Goal: Task Accomplishment & Management: Complete application form

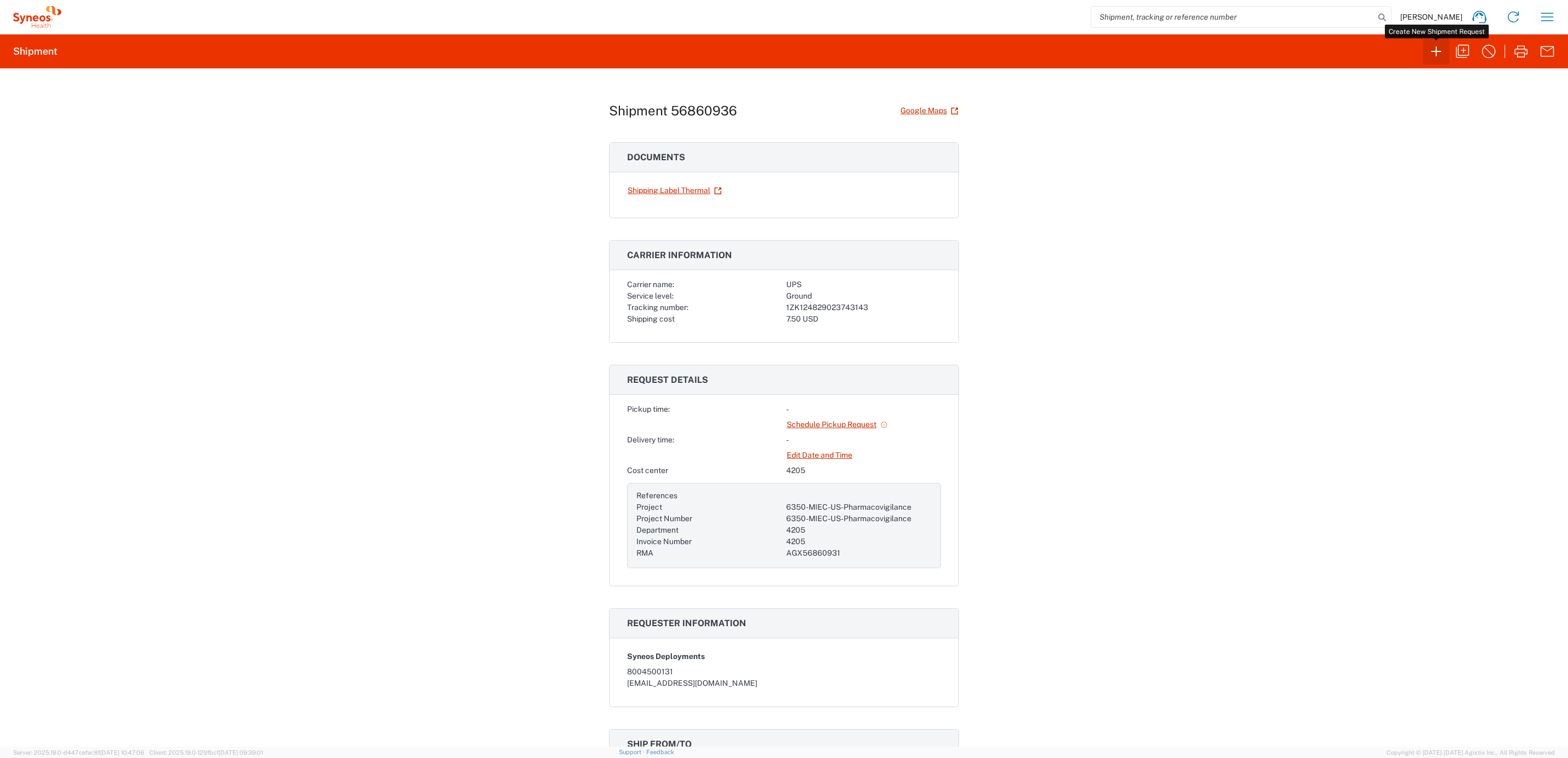
click at [1434, 52] on icon "button" at bounding box center [1436, 52] width 10 height 10
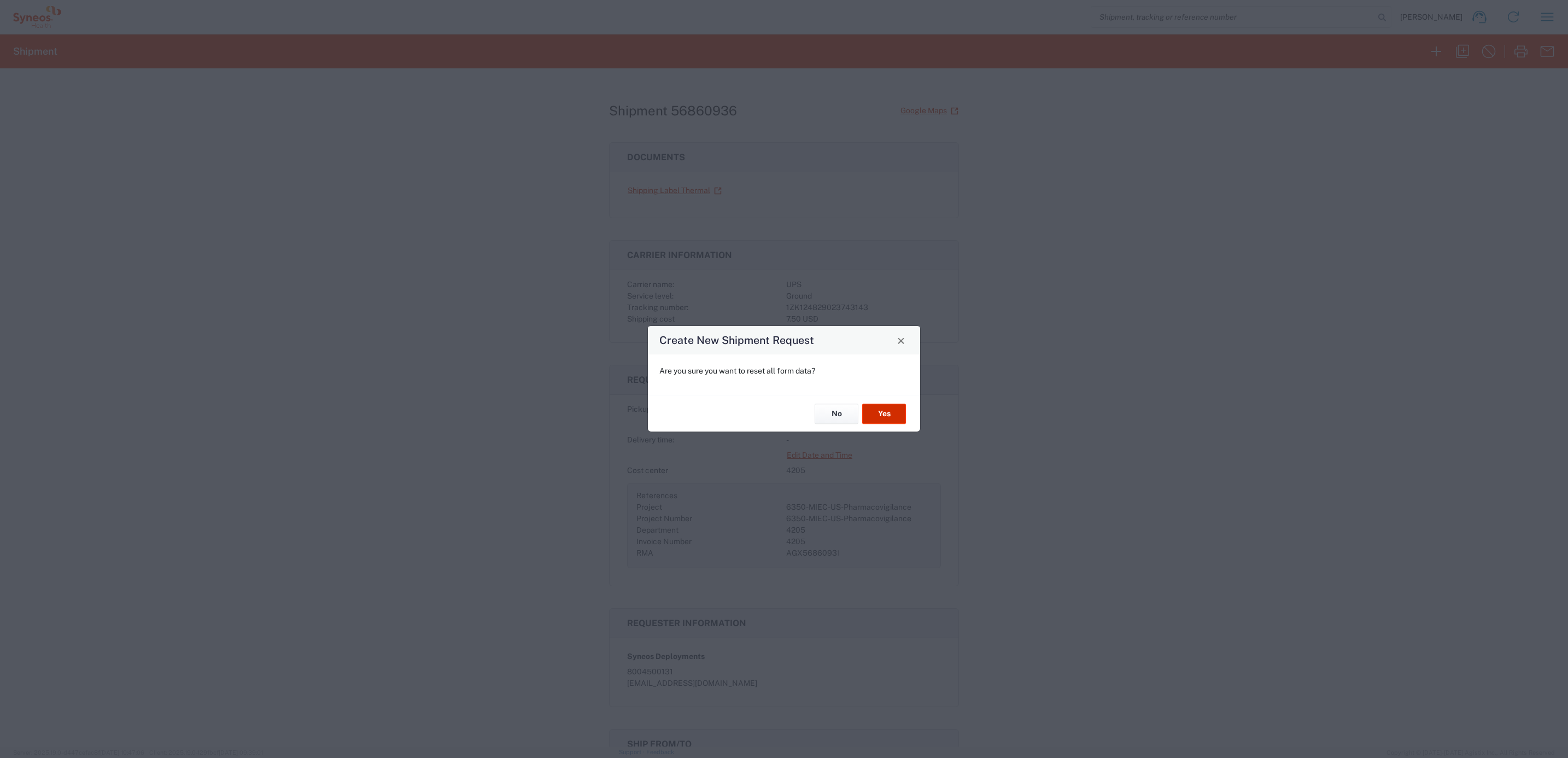
click at [891, 410] on button "Yes" at bounding box center [885, 413] width 44 height 20
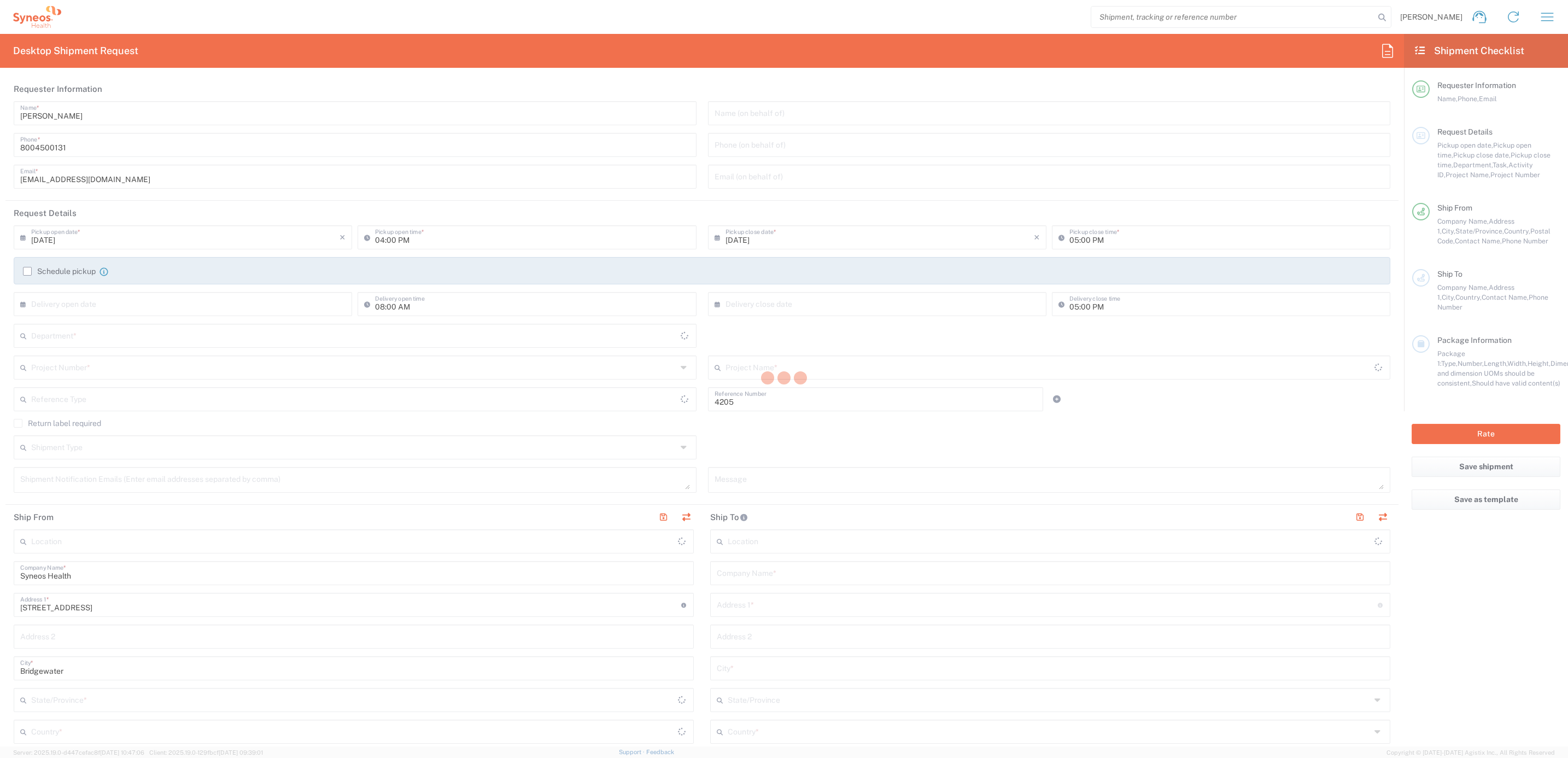
type input "Department"
type input "[US_STATE]"
type input "[GEOGRAPHIC_DATA]"
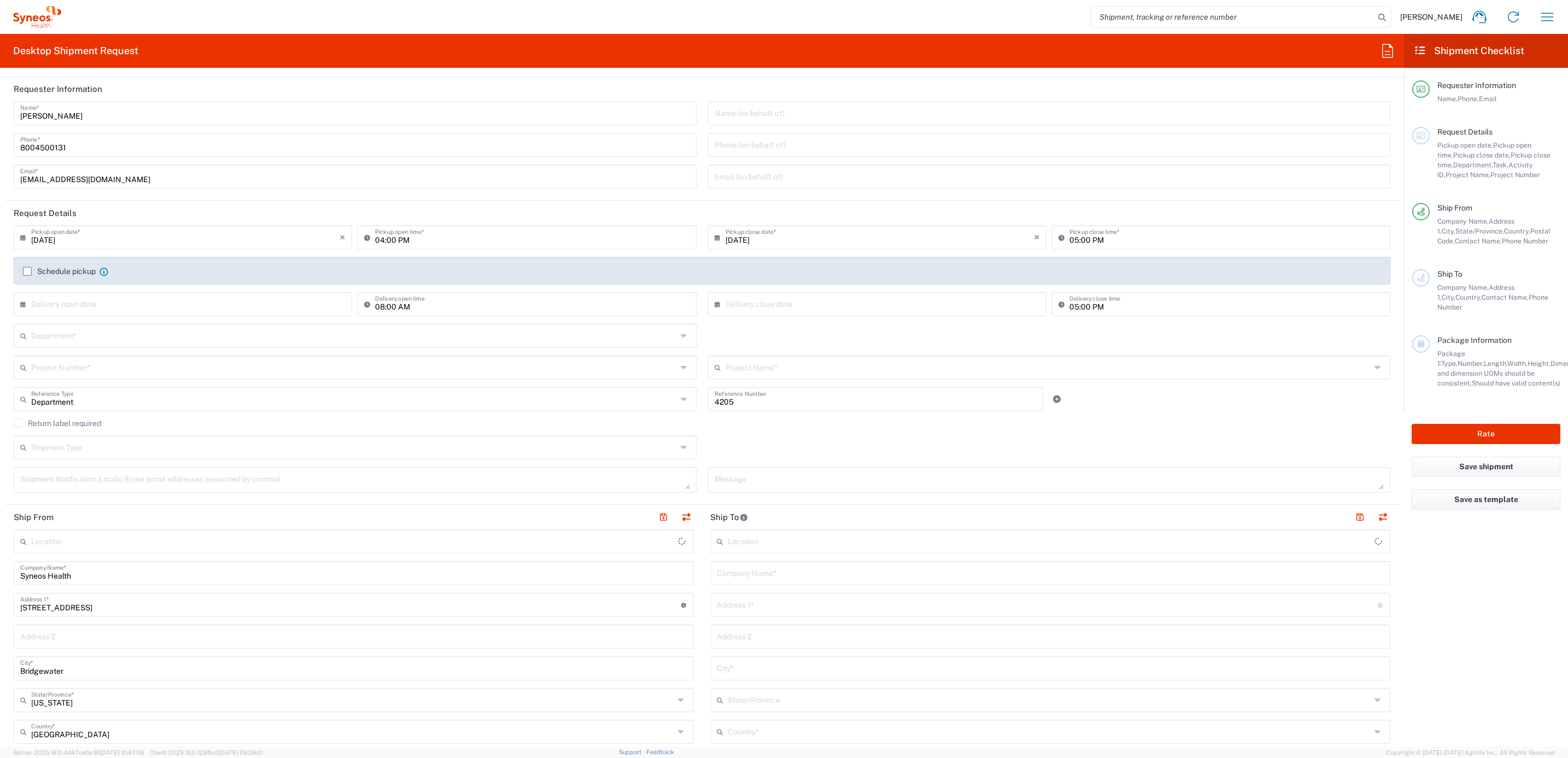
type input "Syneos Health Commercial Servi- [GEOGRAPHIC_DATA] [GEOGRAPHIC_DATA]"
drag, startPoint x: 63, startPoint y: 113, endPoint x: -5, endPoint y: 117, distance: 68.1
click at [0, 117] on html "[PERSON_NAME] Home Shipment estimator Shipment tracking Desktop shipment reques…" at bounding box center [784, 379] width 1568 height 758
type input "Syneos Deployments"
click at [120, 94] on header "Requester Information" at bounding box center [702, 89] width 1393 height 25
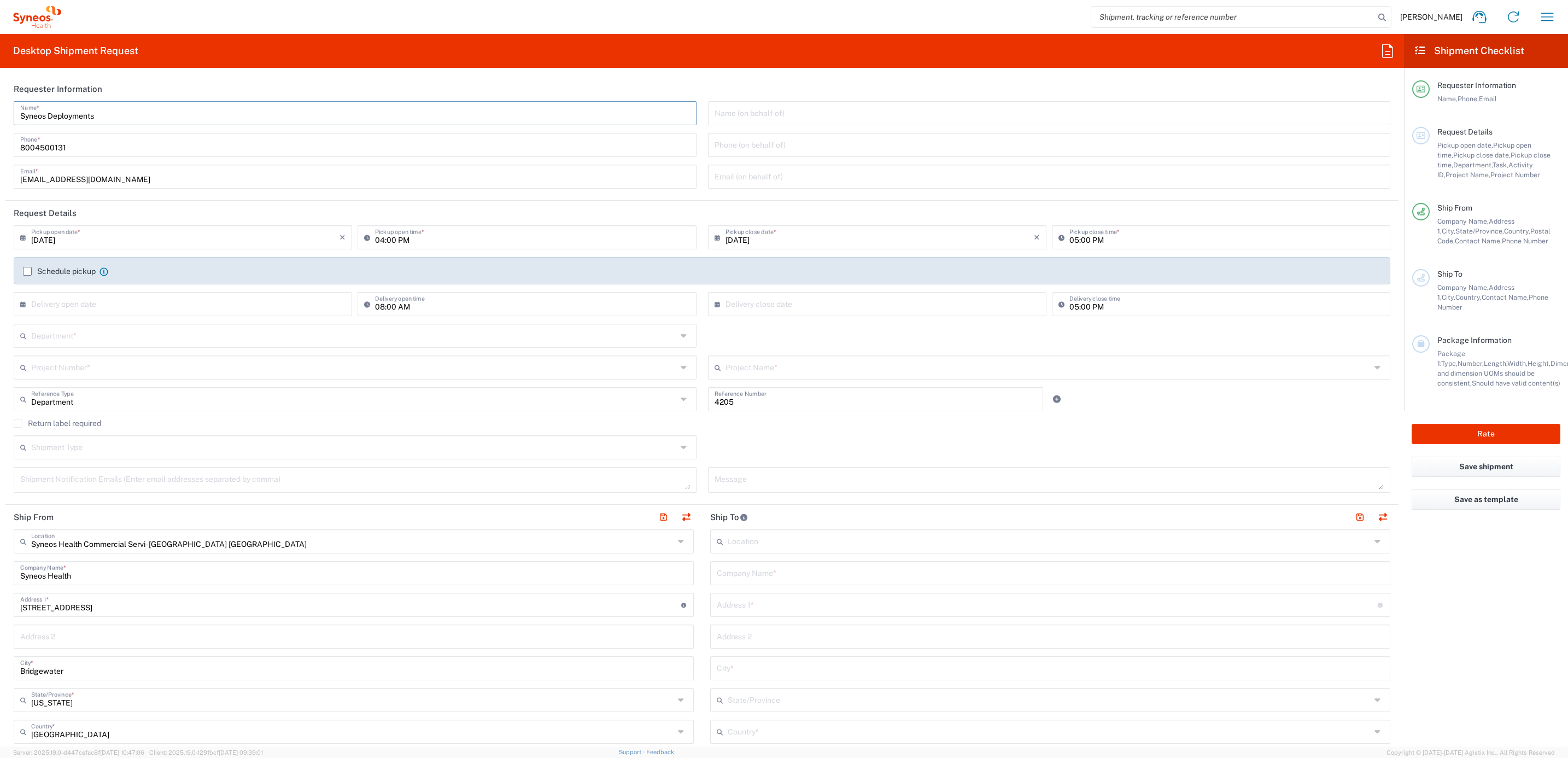
drag, startPoint x: 109, startPoint y: 110, endPoint x: 204, endPoint y: 138, distance: 99.0
click at [0, 118] on html "[PERSON_NAME] Home Shipment estimator Shipment tracking Desktop shipment reques…" at bounding box center [784, 379] width 1568 height 758
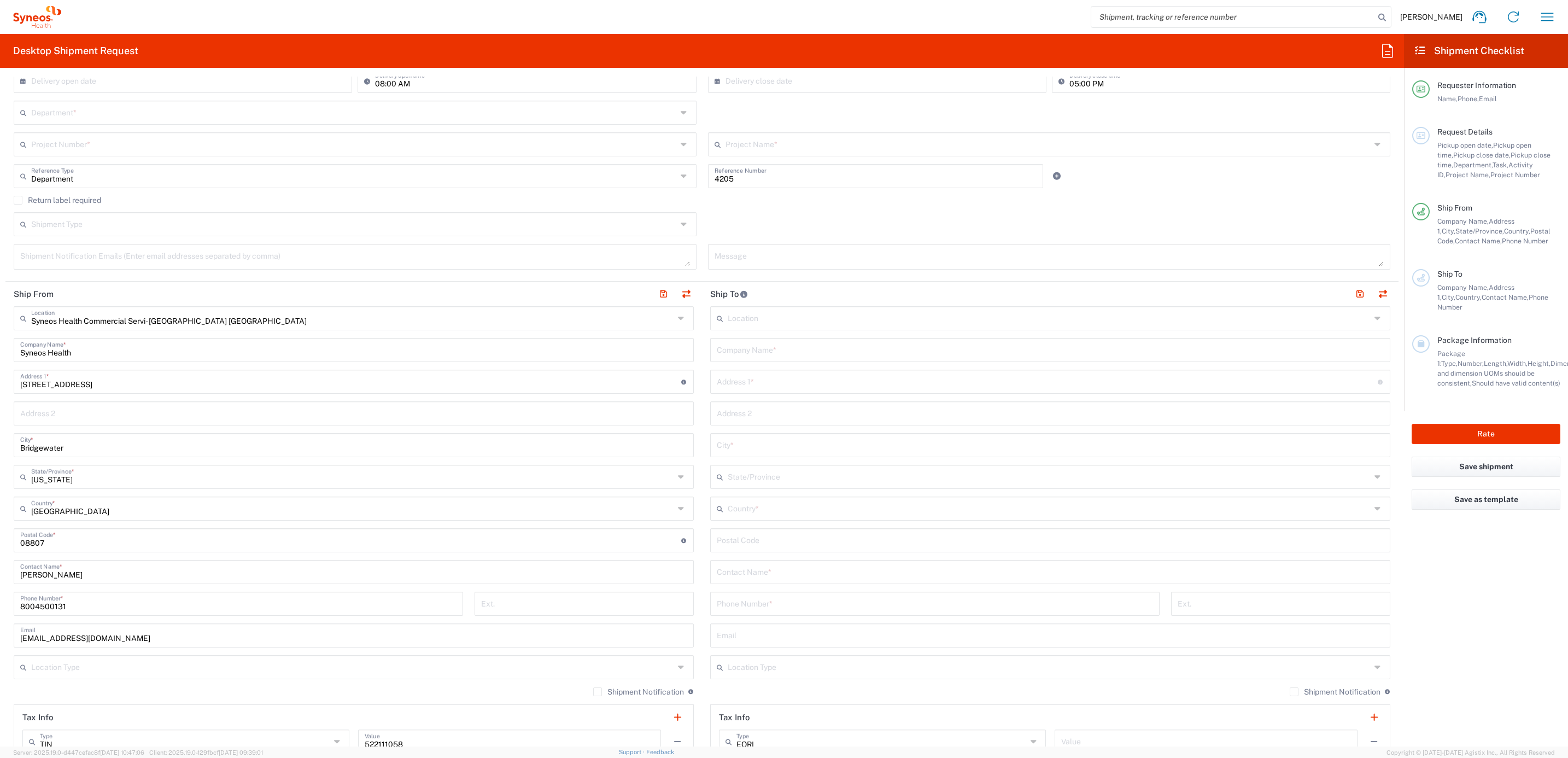
scroll to position [246, 0]
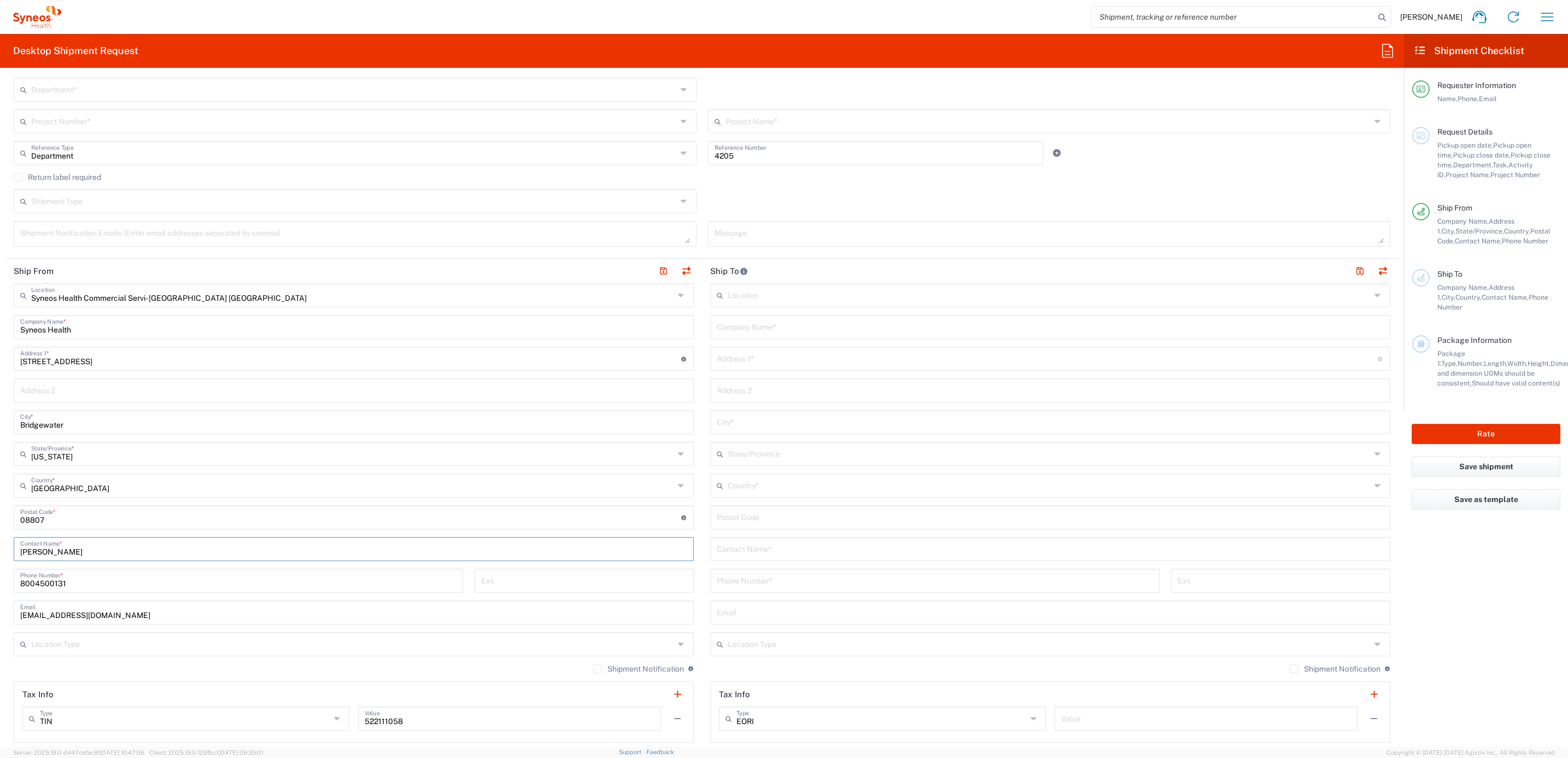
drag, startPoint x: 79, startPoint y: 545, endPoint x: 110, endPoint y: 546, distance: 31.0
click at [0, 502] on html "[PERSON_NAME] Home Shipment estimator Shipment tracking Desktop shipment reques…" at bounding box center [784, 379] width 1568 height 758
paste input "Syneos Deployments"
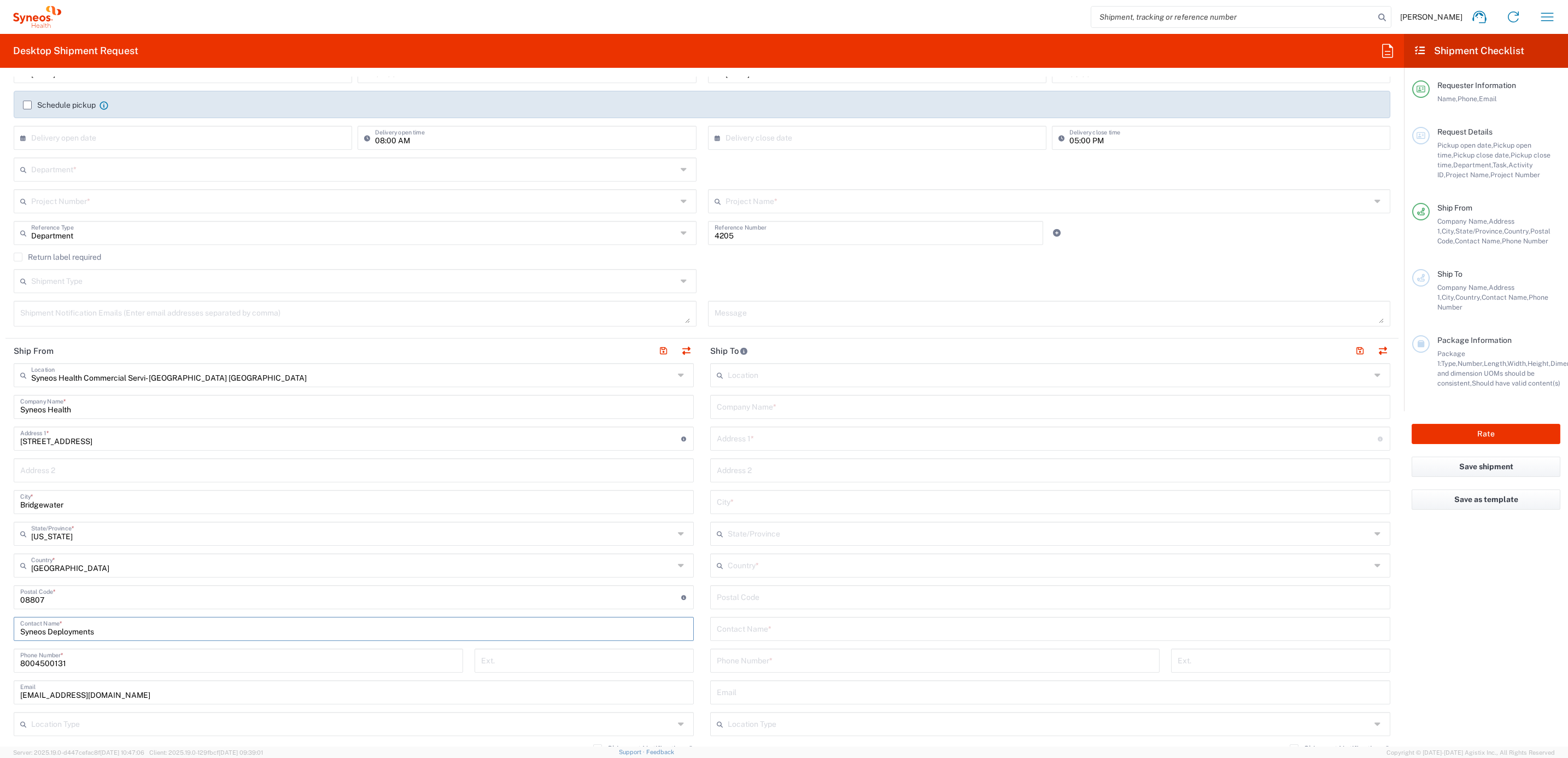
scroll to position [0, 0]
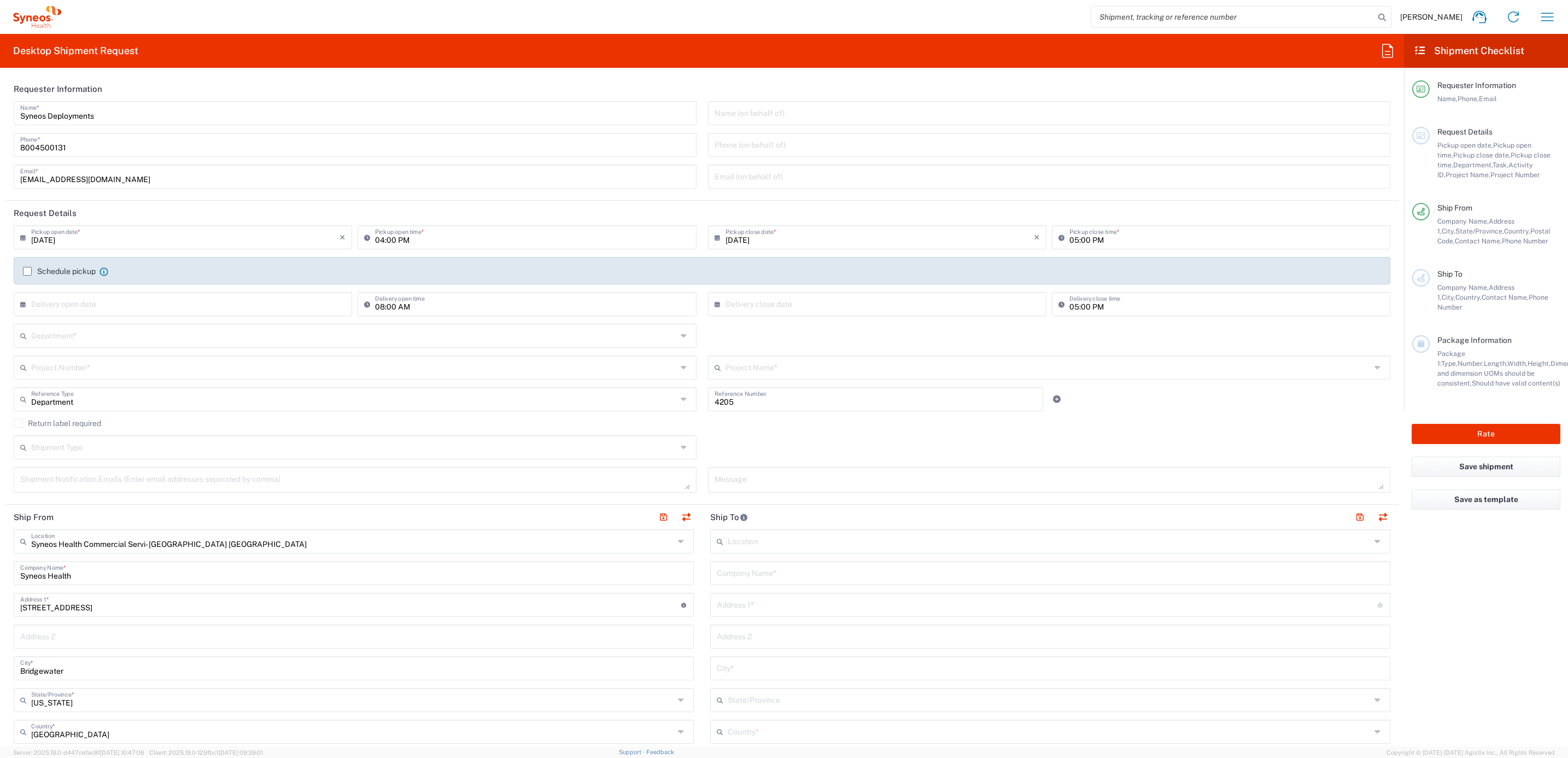
type input "Syneos Deployments"
click at [146, 338] on input "text" at bounding box center [354, 335] width 646 height 19
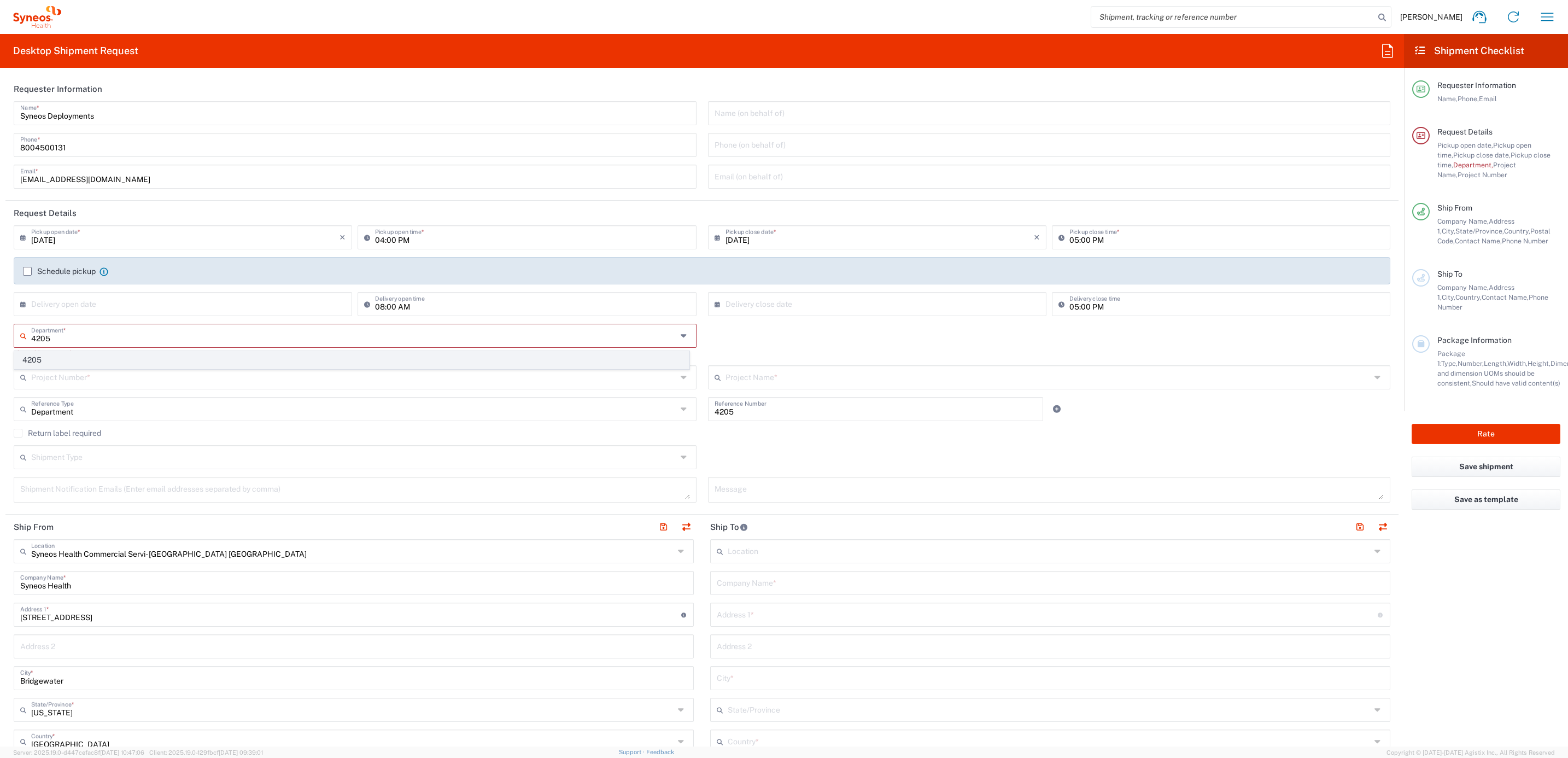
type input "4205"
click at [99, 360] on span "4205" at bounding box center [351, 360] width 674 height 17
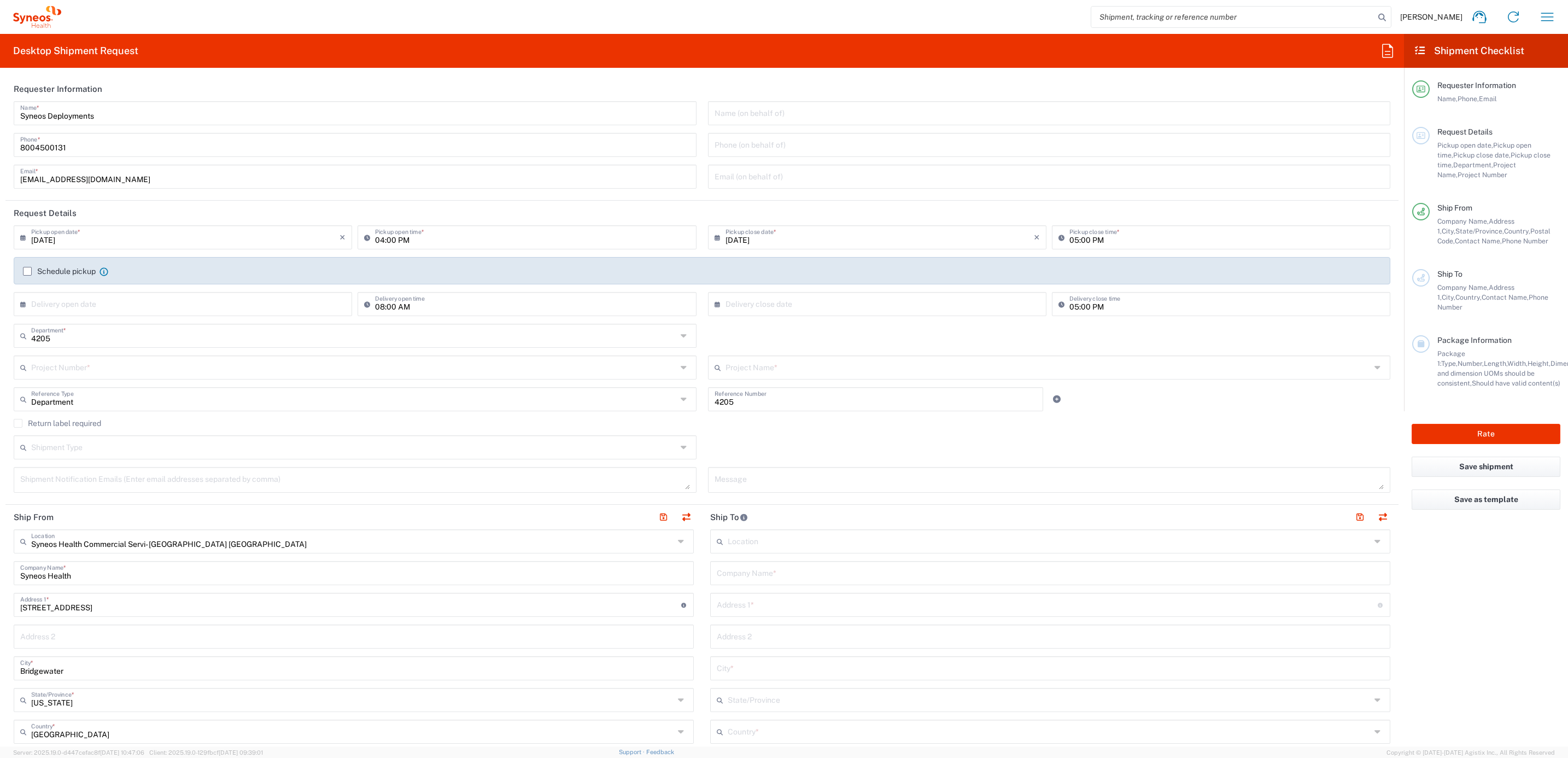
click at [139, 369] on input "text" at bounding box center [354, 367] width 646 height 19
type input "7702"
click at [131, 397] on span "7702" at bounding box center [351, 391] width 674 height 17
type input "TTI-US - Shire (0978)"
click at [238, 392] on input "Department" at bounding box center [354, 398] width 646 height 19
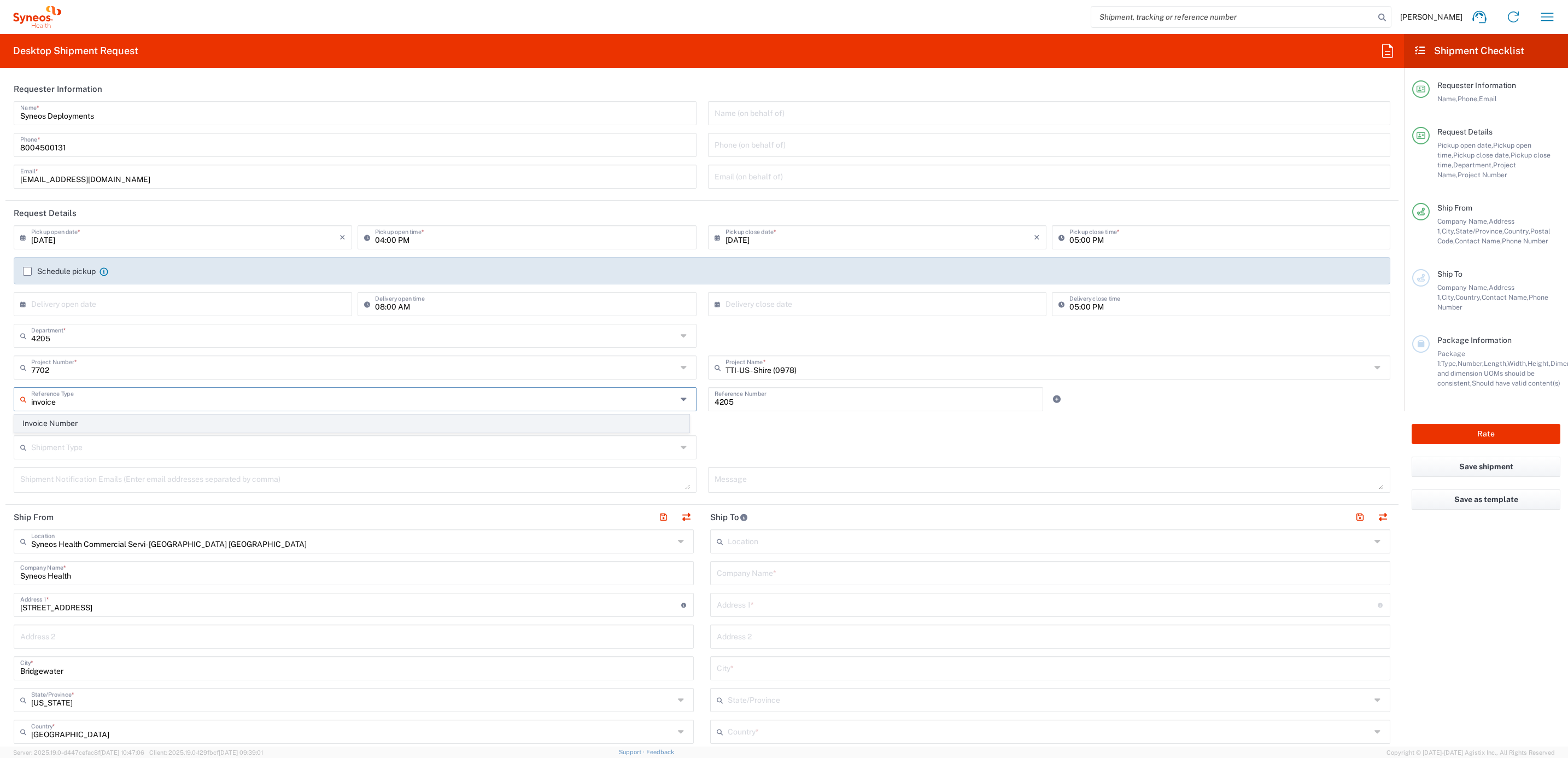
click at [218, 427] on span "Invoice Number" at bounding box center [351, 424] width 674 height 17
type input "Invoice Number"
drag, startPoint x: 750, startPoint y: 410, endPoint x: 606, endPoint y: 361, distance: 152.1
click at [572, 356] on div "[DATE] × Pickup open date * Cancel Apply 04:00 PM Pickup open time * [DATE] × P…" at bounding box center [703, 362] width 1388 height 275
paste input "INC265309"
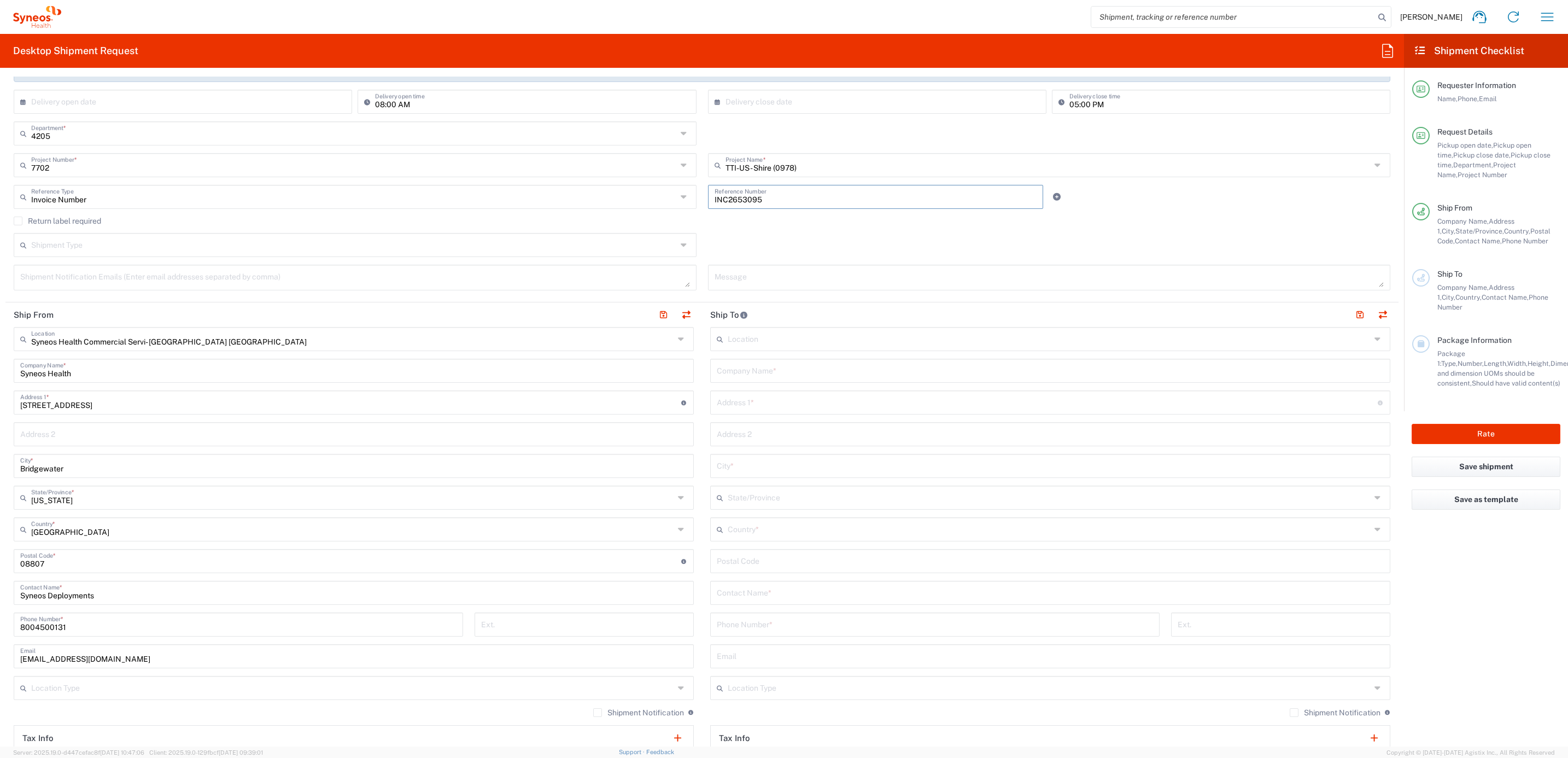
scroll to position [246, 0]
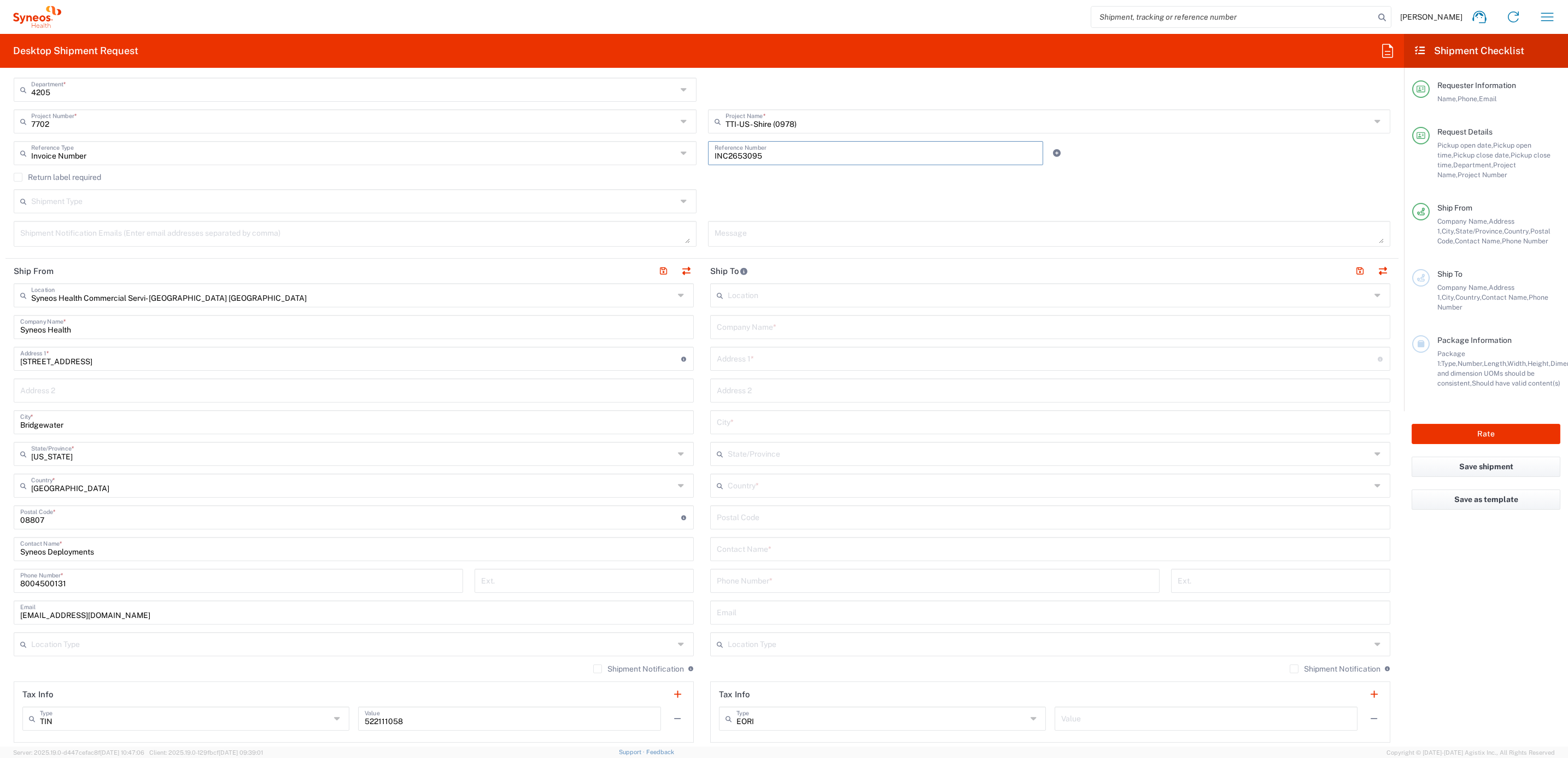
type input "INC2653095"
click at [736, 328] on input "text" at bounding box center [1050, 326] width 667 height 19
paste input "[PERSON_NAME]"
type input "[PERSON_NAME]"
click at [751, 554] on input "text" at bounding box center [1050, 548] width 667 height 19
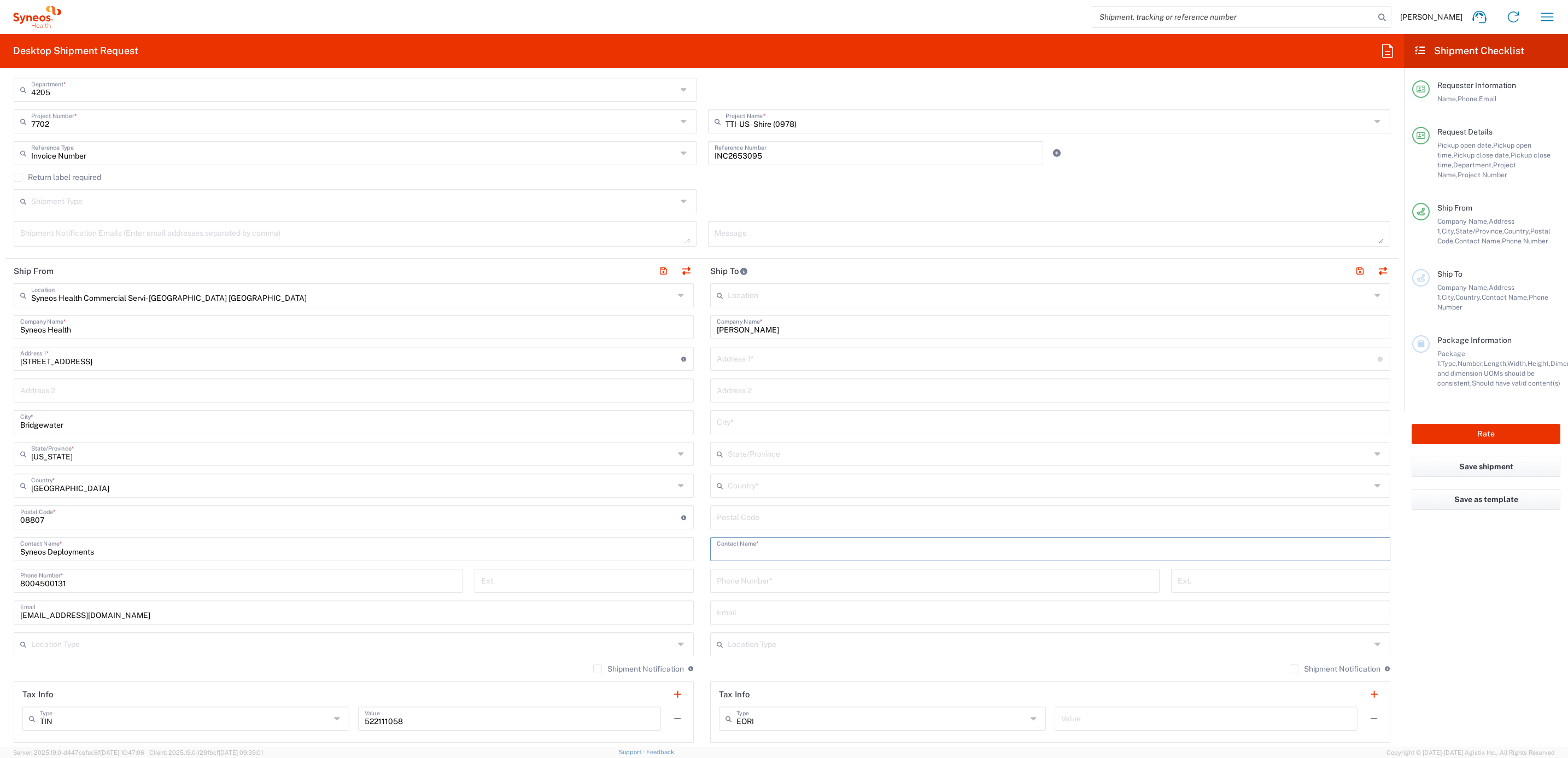
paste input "[PERSON_NAME]"
type input "[PERSON_NAME]"
click at [773, 364] on input "text" at bounding box center [1047, 358] width 661 height 19
paste input "[STREET_ADDRESS]"
type input "[STREET_ADDRESS]"
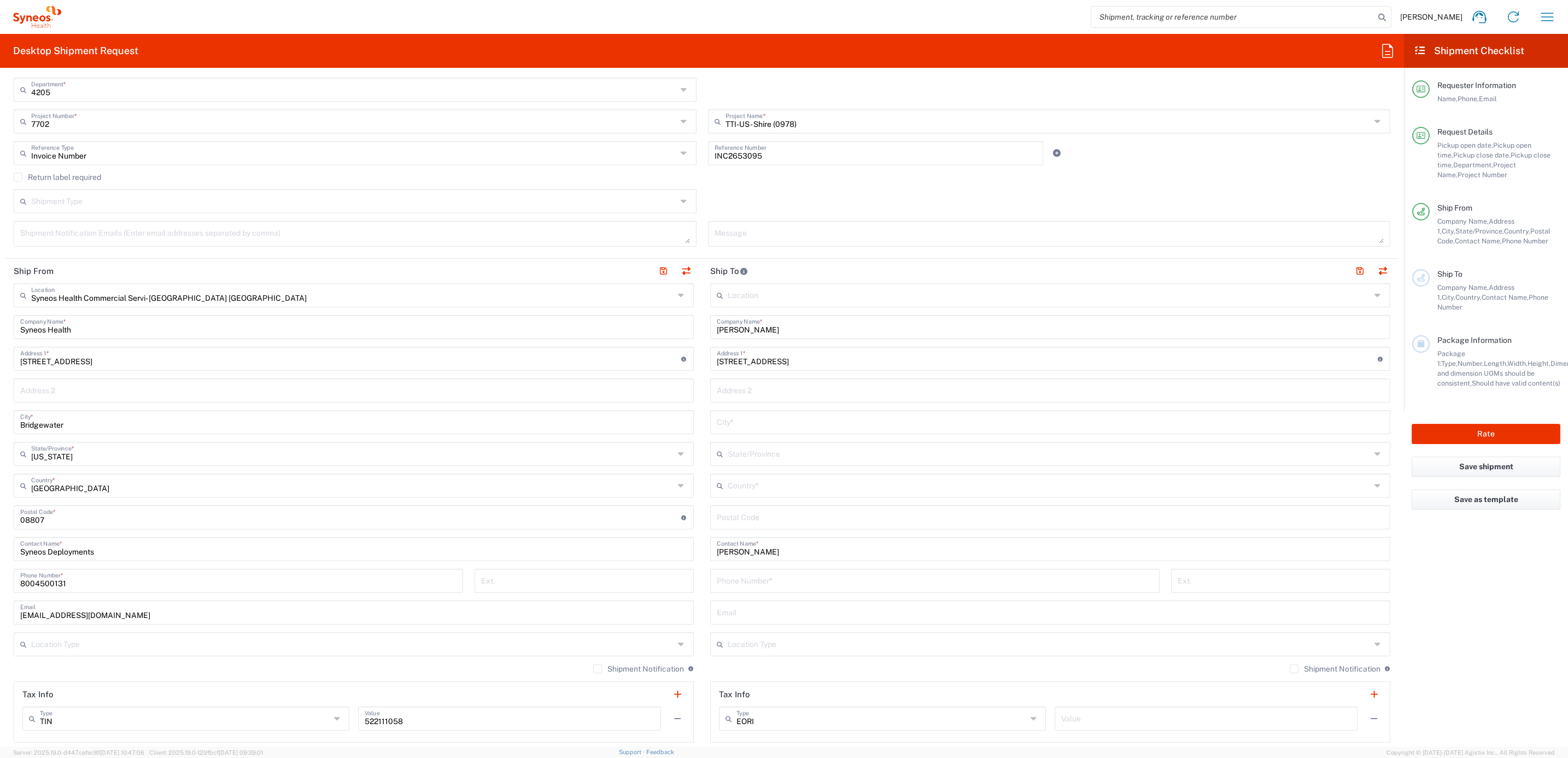
drag, startPoint x: 749, startPoint y: 502, endPoint x: 747, endPoint y: 514, distance: 12.2
click at [749, 502] on div "Location [PERSON_NAME] LLC-[GEOGRAPHIC_DATA] [GEOGRAPHIC_DATA] [GEOGRAPHIC_DATA…" at bounding box center [1050, 513] width 681 height 459
click at [745, 512] on input "undefined" at bounding box center [1050, 516] width 667 height 19
paste input "48328"
type input "48328"
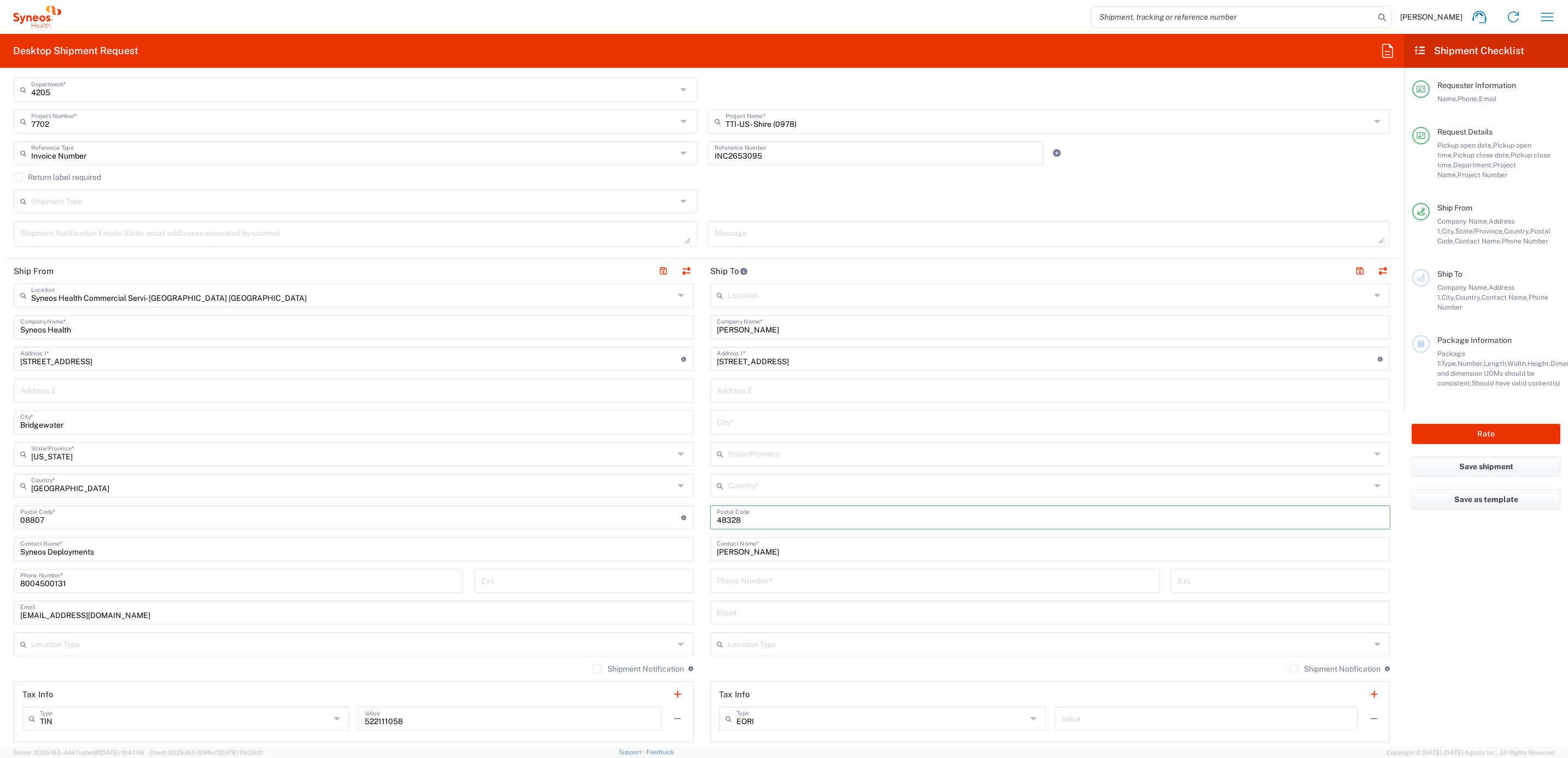
click at [738, 487] on input "text" at bounding box center [1049, 484] width 643 height 19
click at [732, 542] on span "[GEOGRAPHIC_DATA]" at bounding box center [1042, 546] width 672 height 17
type input "[GEOGRAPHIC_DATA]"
click at [718, 450] on icon at bounding box center [722, 454] width 11 height 17
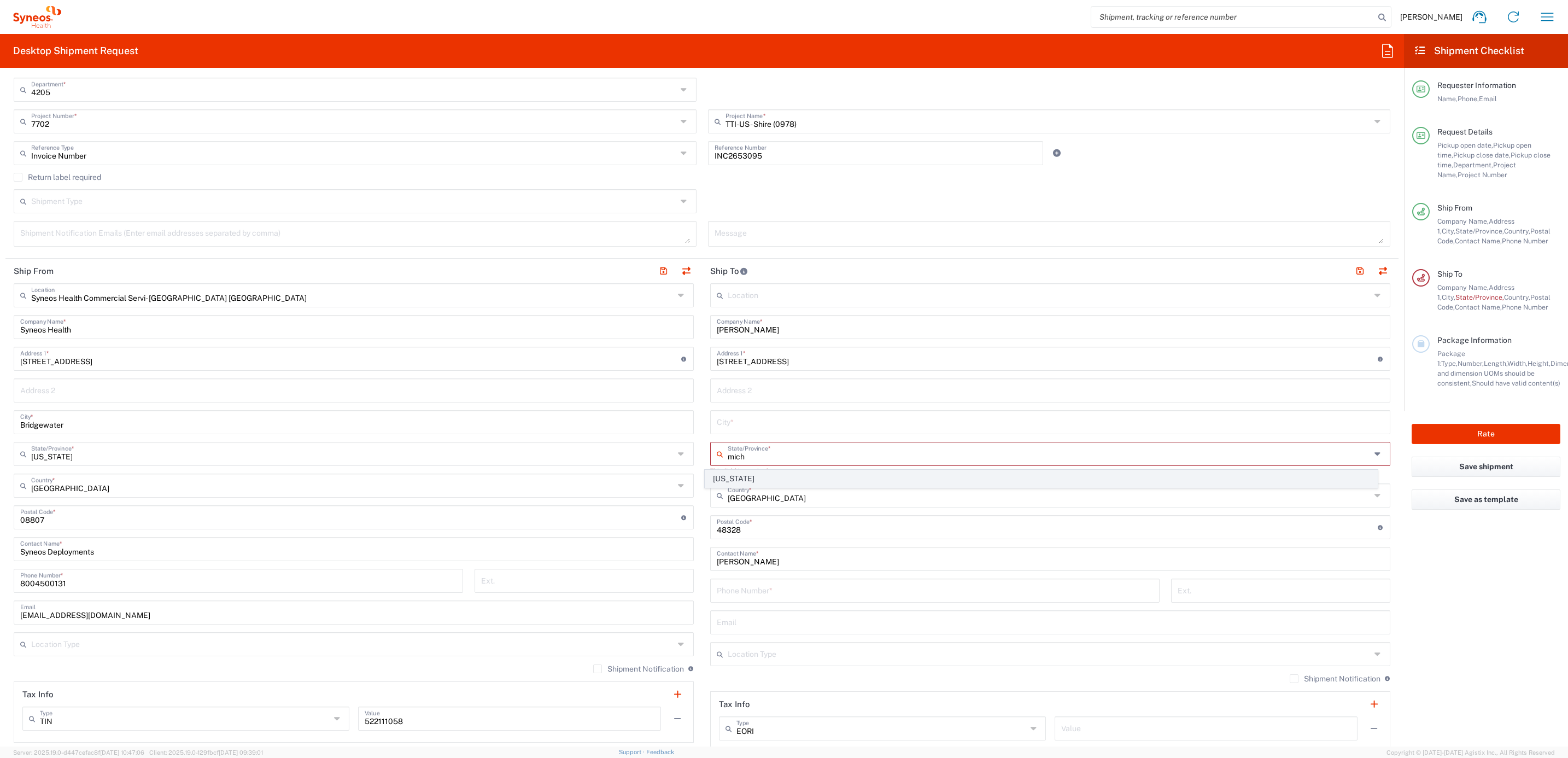
click at [742, 473] on span "[US_STATE]" at bounding box center [1042, 479] width 672 height 17
type input "[US_STATE]"
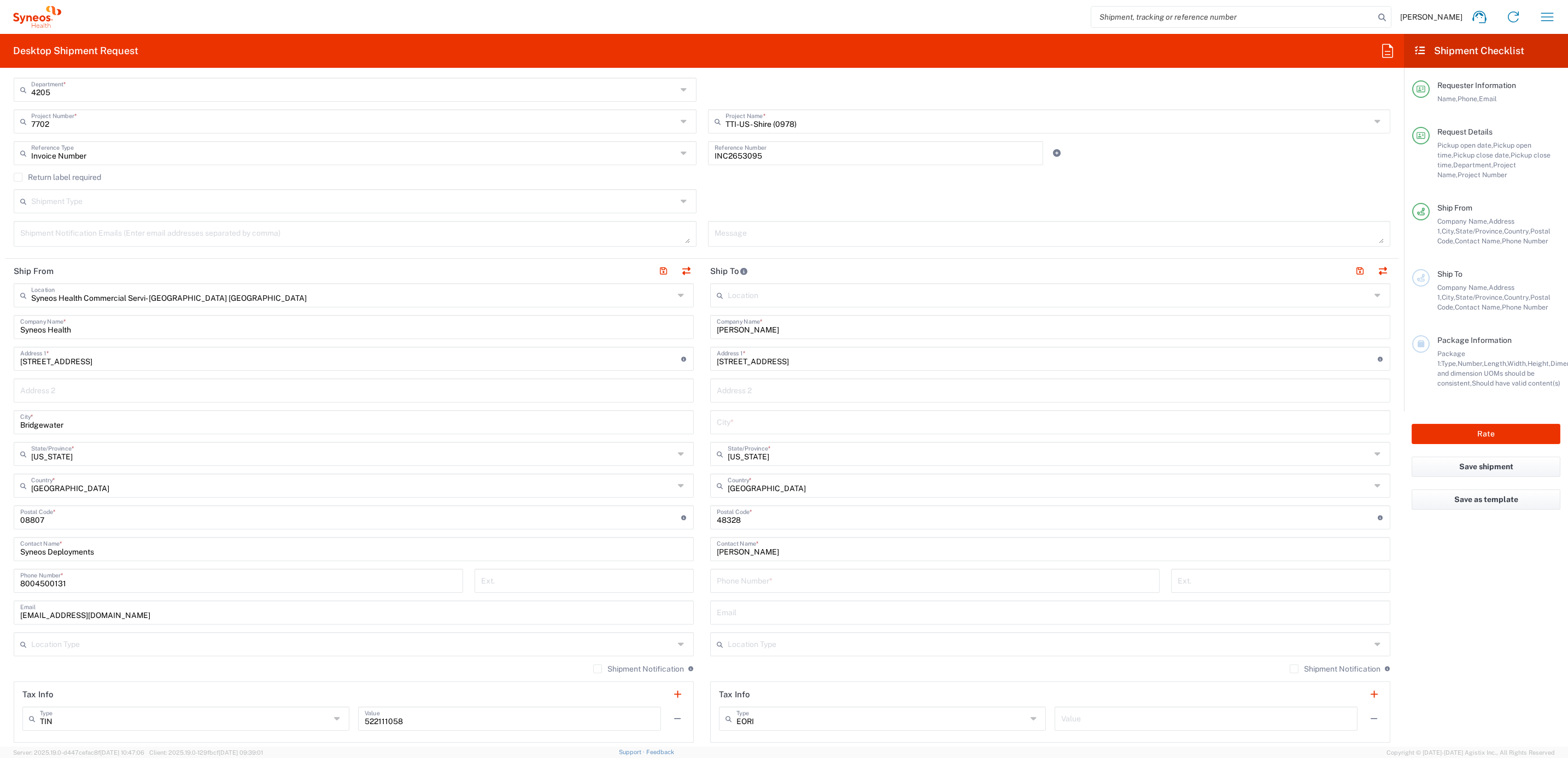
drag, startPoint x: 758, startPoint y: 591, endPoint x: 764, endPoint y: 583, distance: 10.0
click at [758, 591] on div "Phone Number *" at bounding box center [934, 580] width 449 height 24
paste input "[PHONE_NUMBER]"
type input "[PHONE_NUMBER]"
click at [728, 427] on input "text" at bounding box center [1050, 421] width 667 height 19
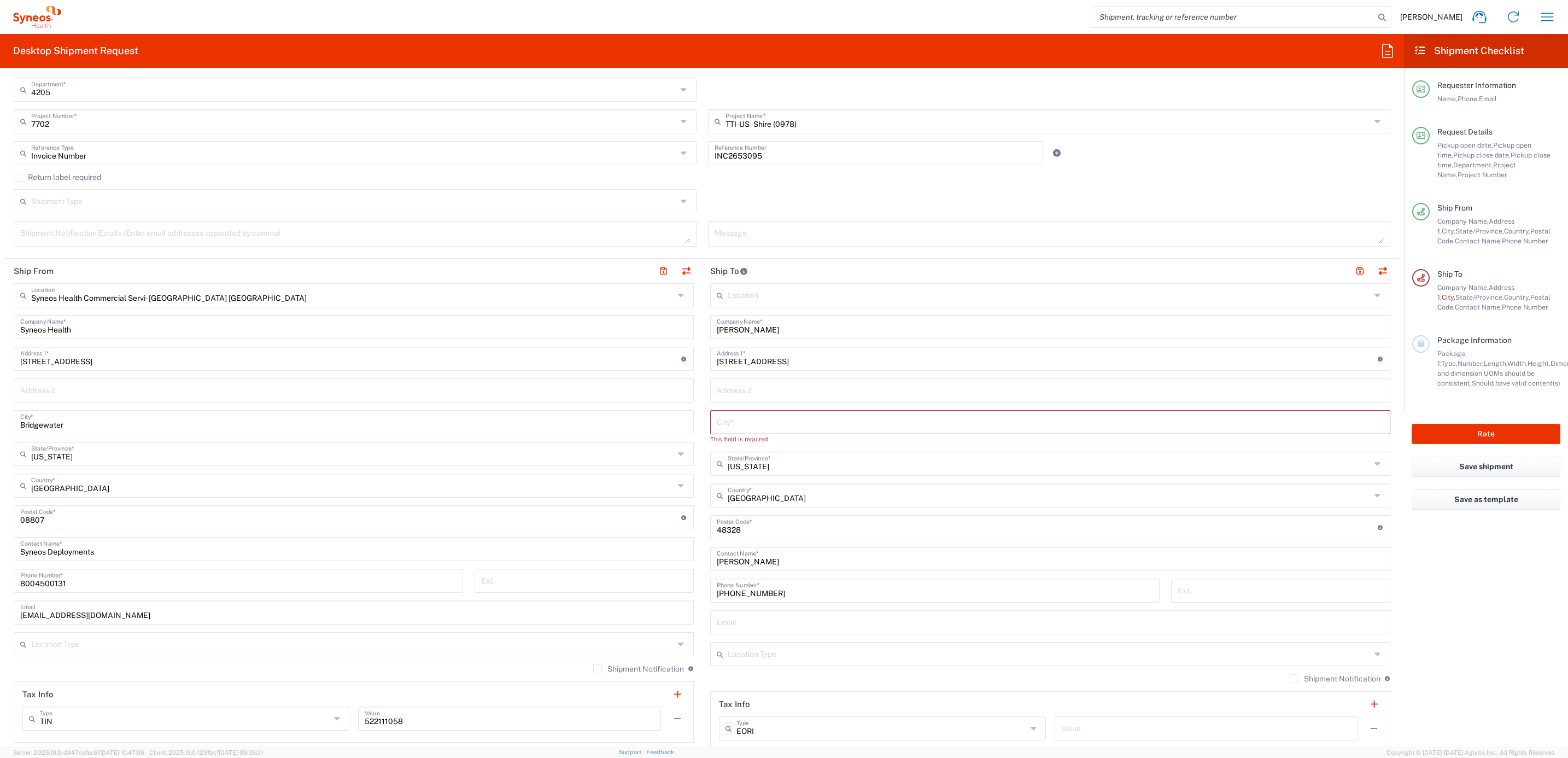
click at [733, 420] on input "text" at bounding box center [1050, 421] width 667 height 19
paste input "Waterford"
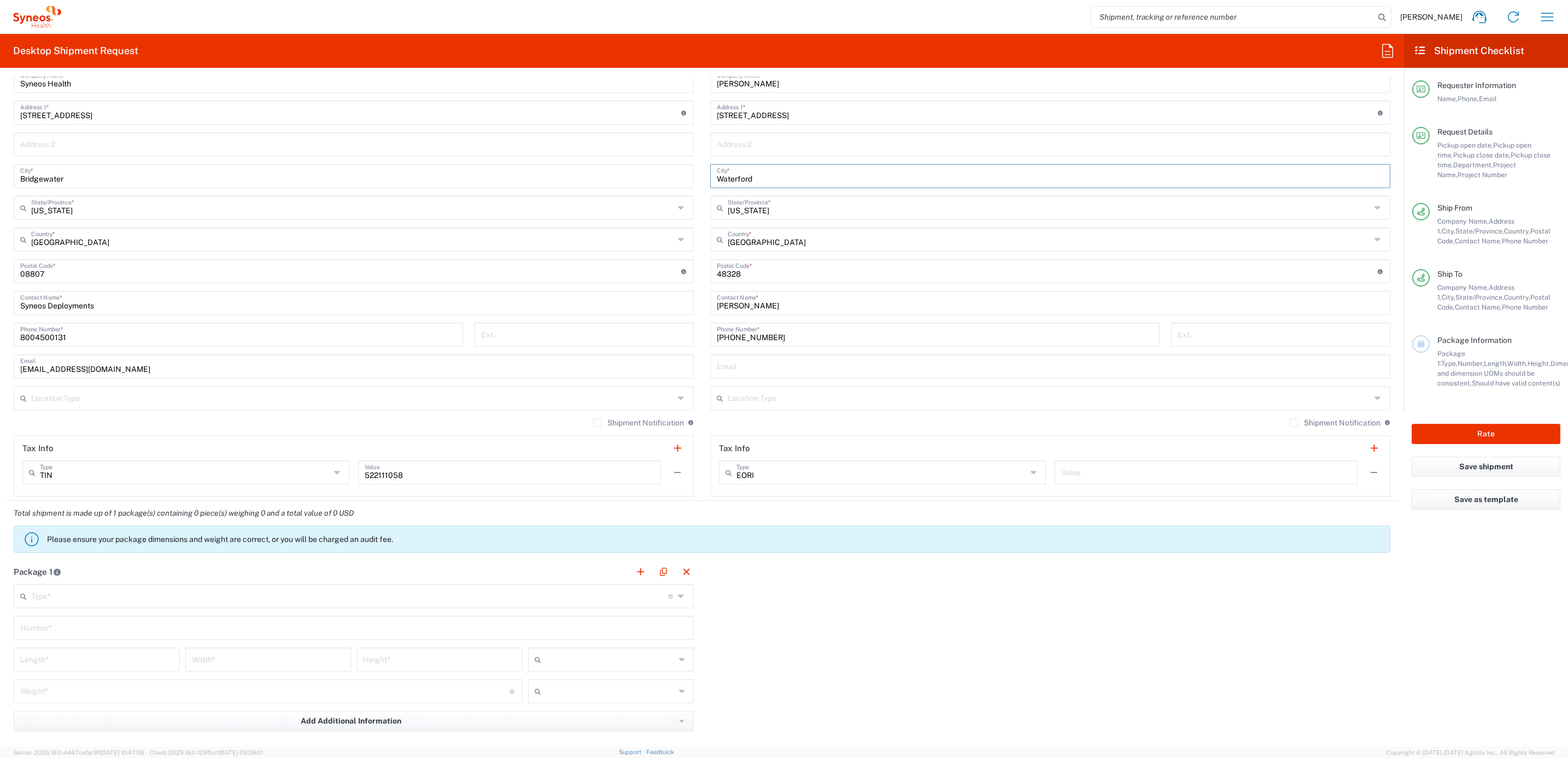
scroll to position [574, 0]
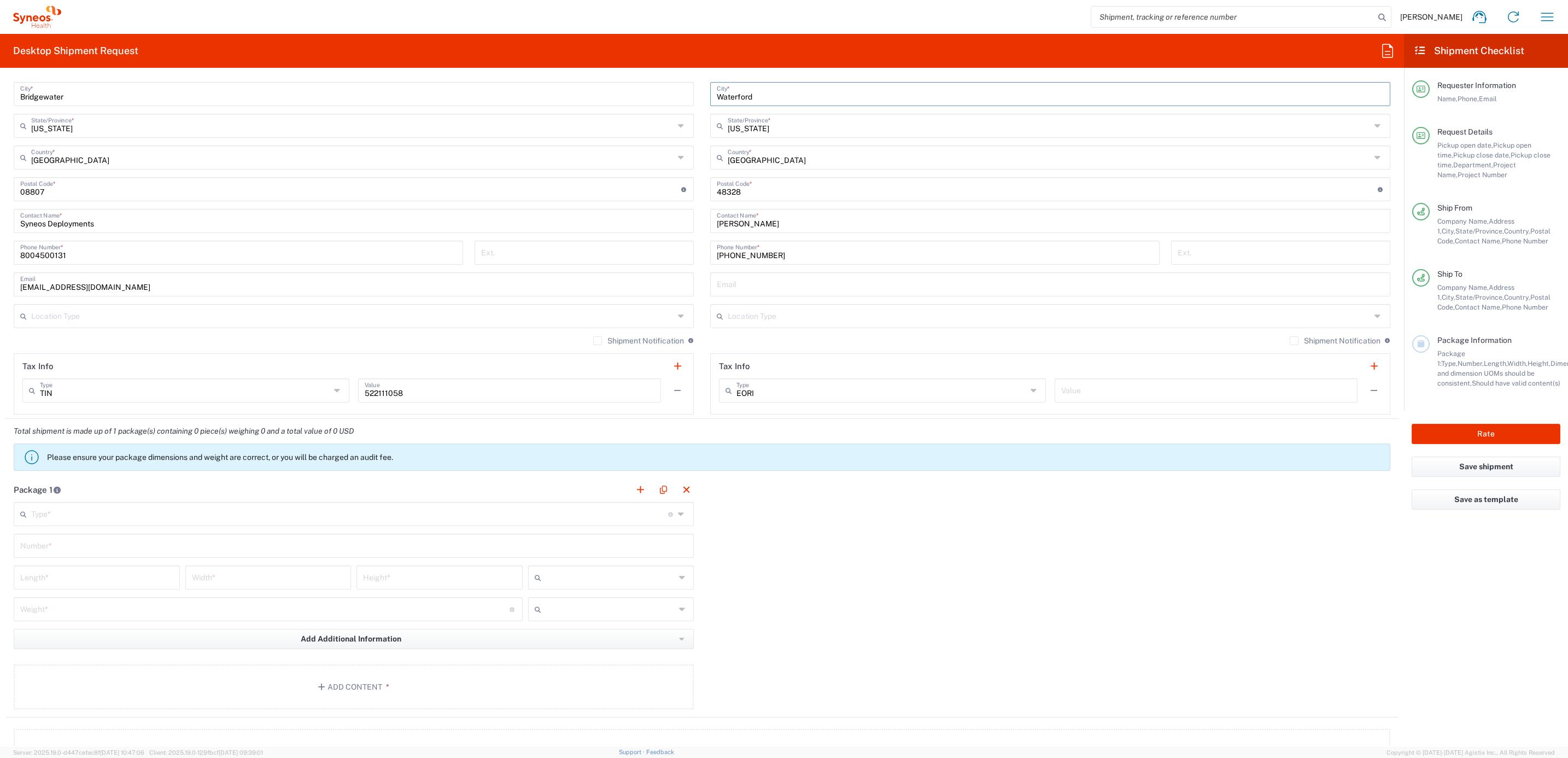
type input "Waterford"
click at [98, 510] on input "text" at bounding box center [349, 513] width 637 height 19
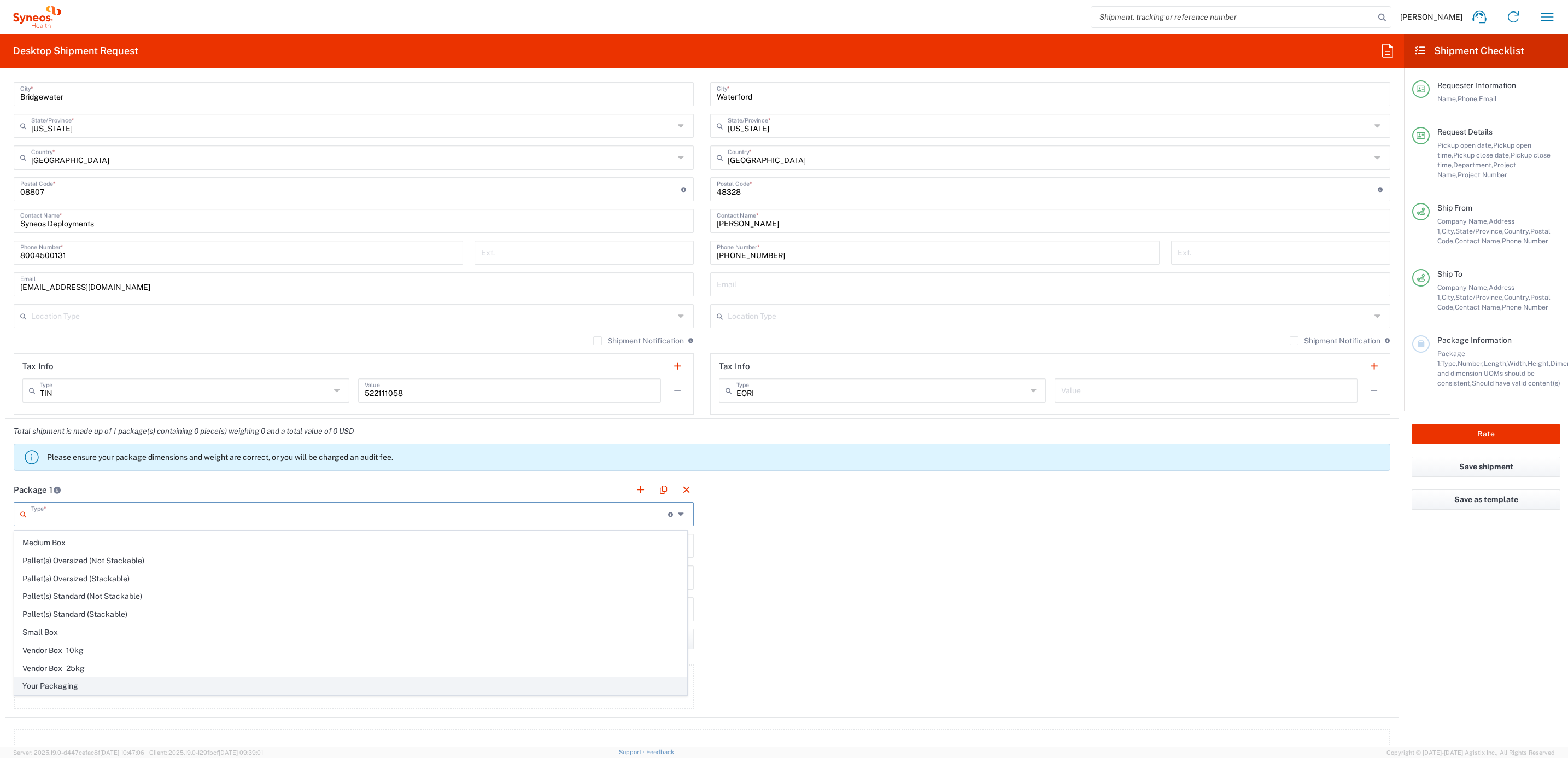
click at [72, 684] on span "Your Packaging" at bounding box center [350, 686] width 672 height 17
type input "Your Packaging"
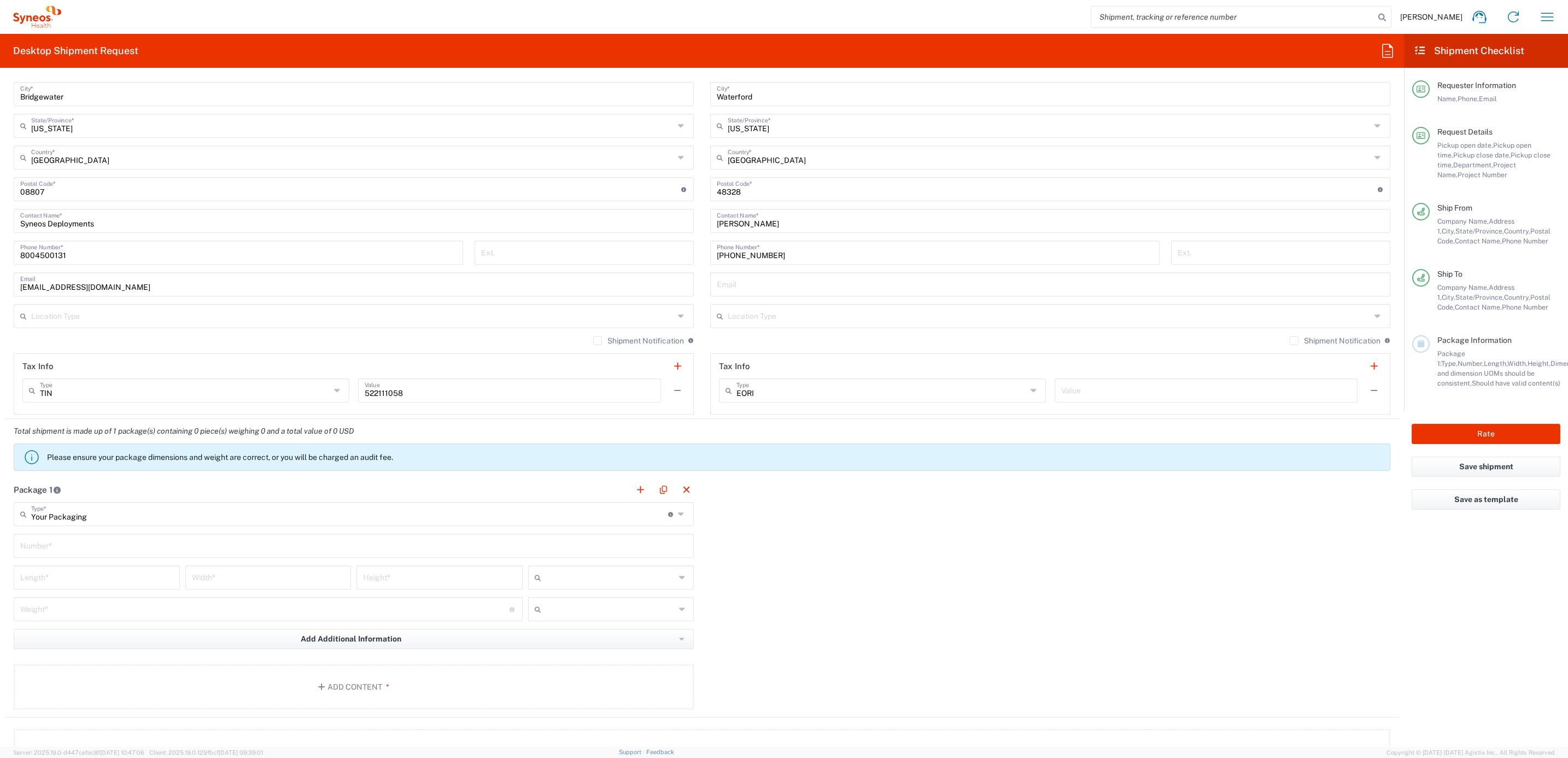
click at [57, 546] on input "text" at bounding box center [353, 545] width 667 height 19
type input "1"
click at [53, 578] on input "number" at bounding box center [97, 576] width 153 height 19
type input "15"
type input "12.5"
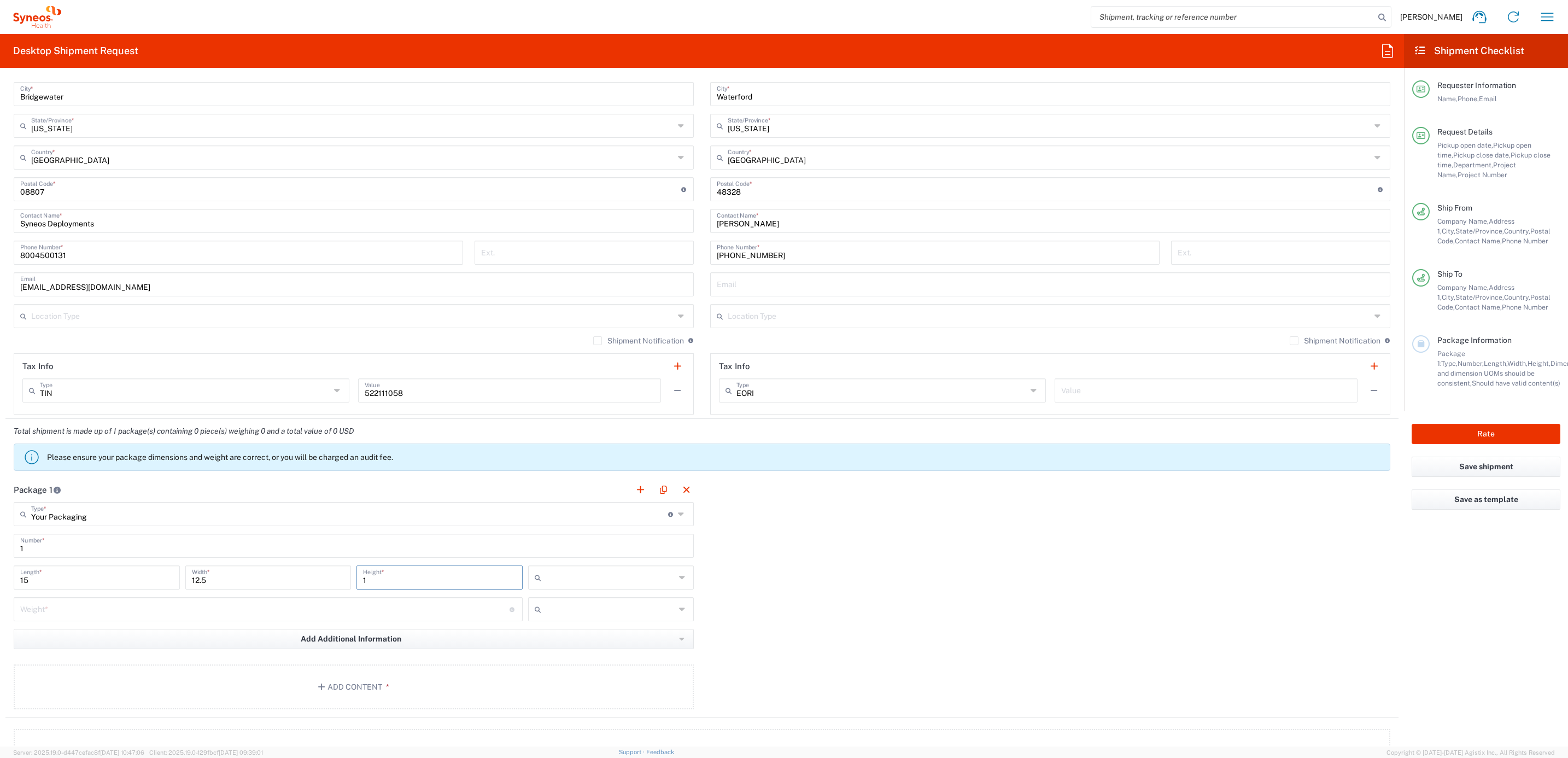
type input "1"
click at [586, 583] on input "text" at bounding box center [611, 577] width 130 height 17
click at [576, 634] on span "in" at bounding box center [606, 639] width 163 height 17
type input "in"
click at [418, 605] on input "number" at bounding box center [264, 608] width 489 height 19
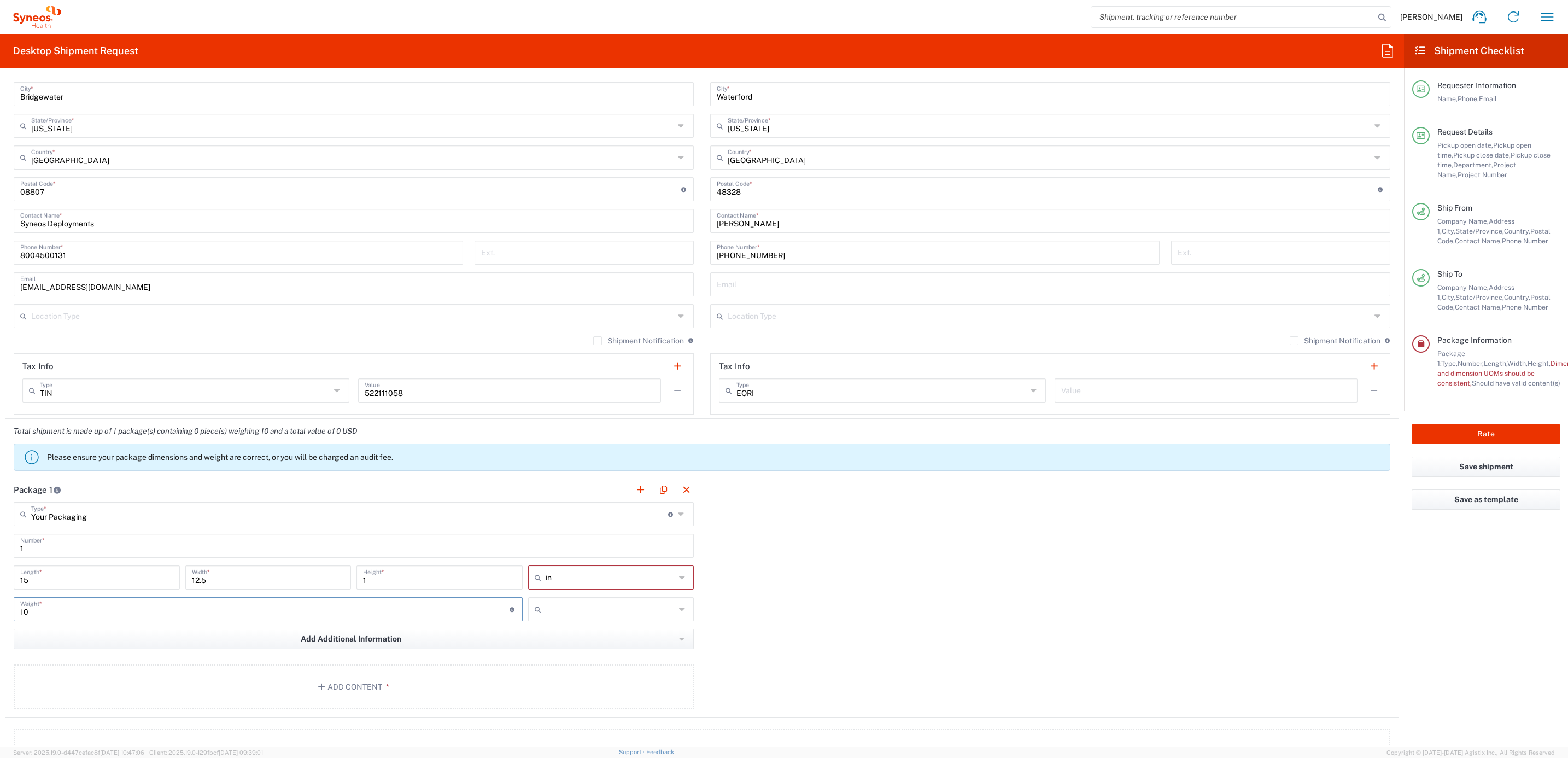
type input "10"
click at [641, 604] on input "text" at bounding box center [611, 609] width 130 height 17
click at [604, 653] on span "lbs" at bounding box center [606, 653] width 163 height 17
type input "lbs"
click at [275, 682] on button "Add Content *" at bounding box center [353, 686] width 681 height 45
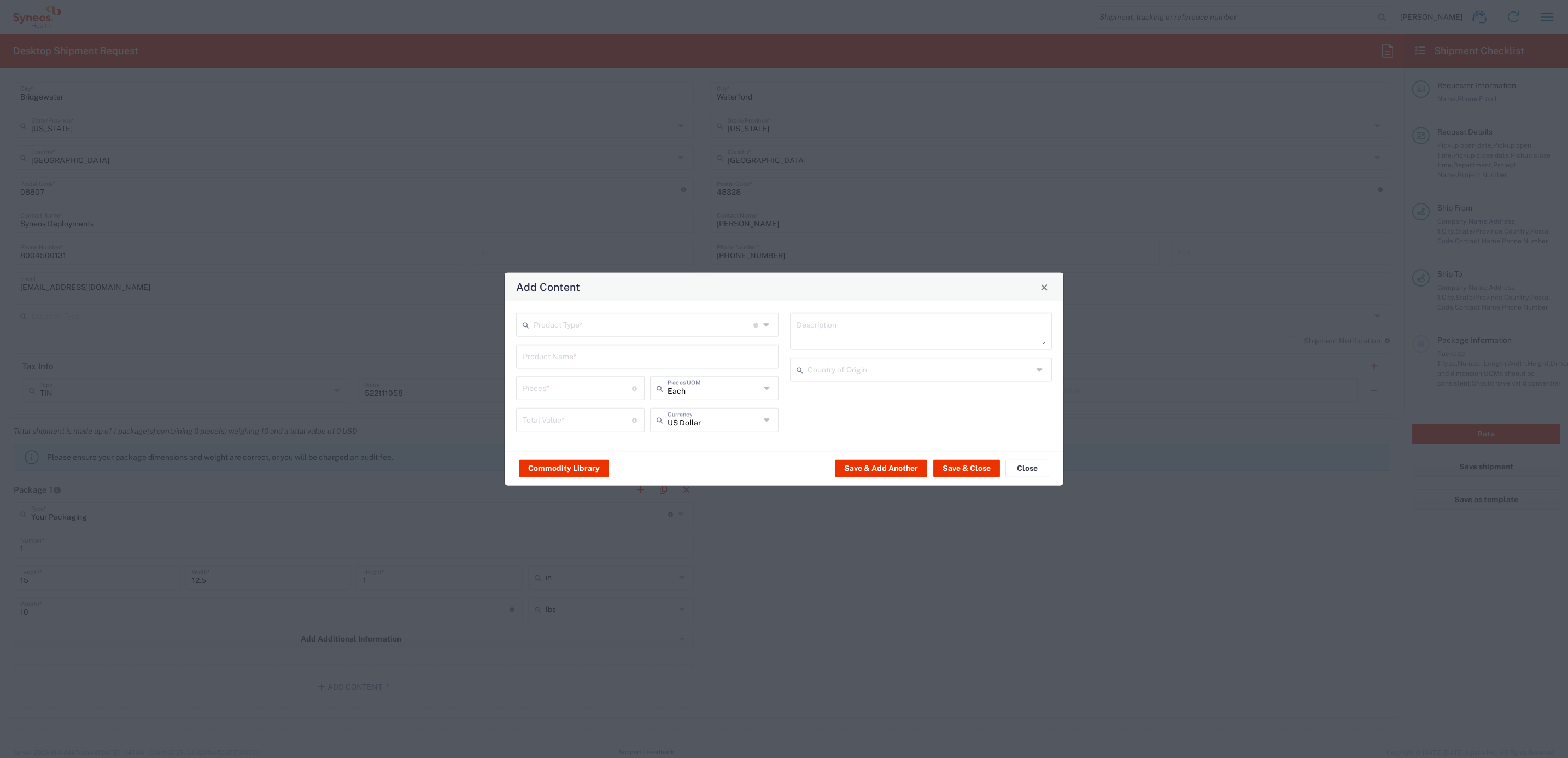
click at [565, 326] on input "text" at bounding box center [643, 323] width 220 height 19
click at [561, 356] on span "Documents" at bounding box center [647, 348] width 259 height 17
type input "Documents"
type input "1"
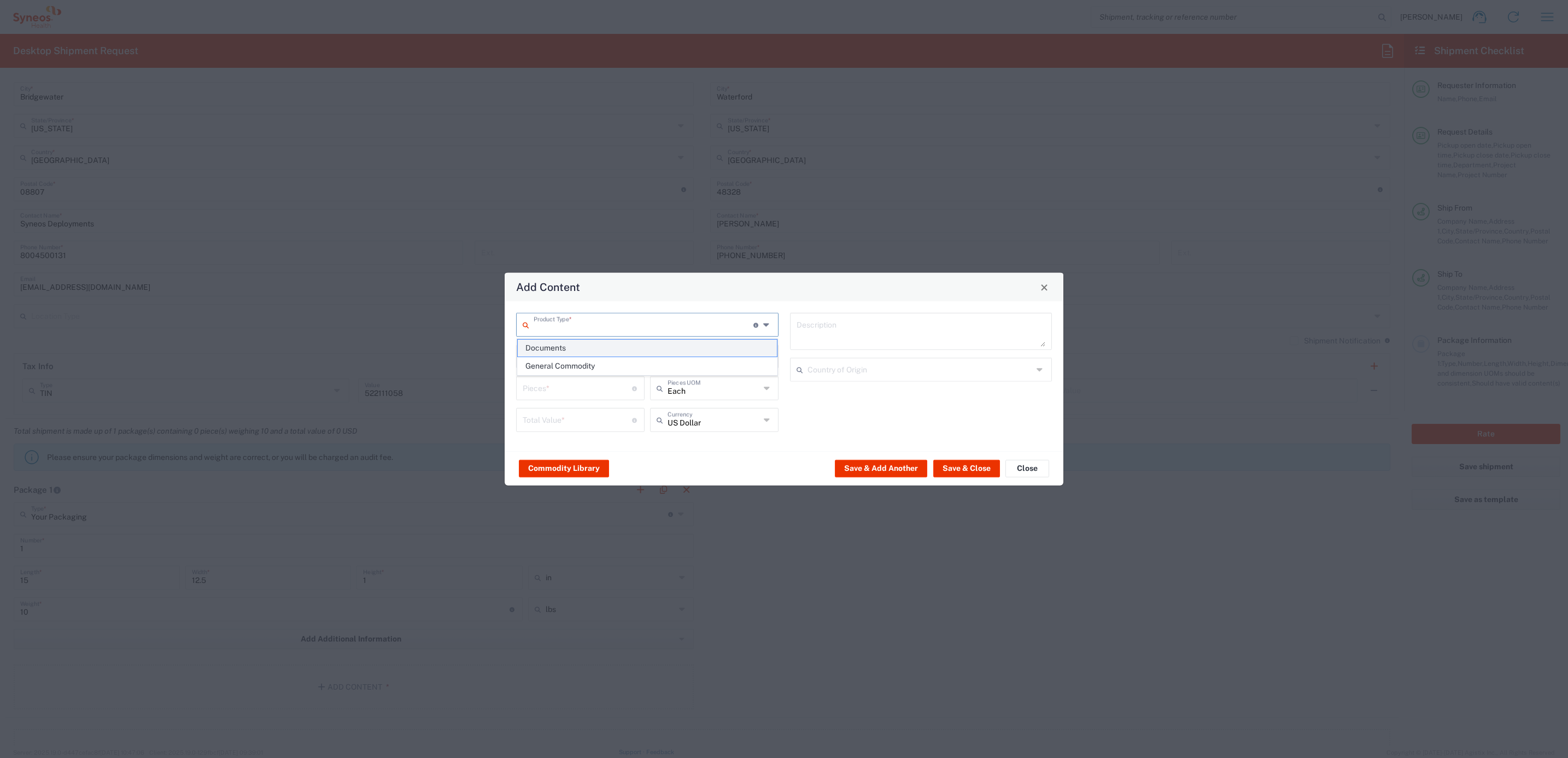
type input "1"
type textarea "Documents"
click at [567, 330] on input "Documents" at bounding box center [643, 323] width 220 height 19
click at [572, 364] on span "General Commodity" at bounding box center [647, 367] width 259 height 17
type input "General Commodity"
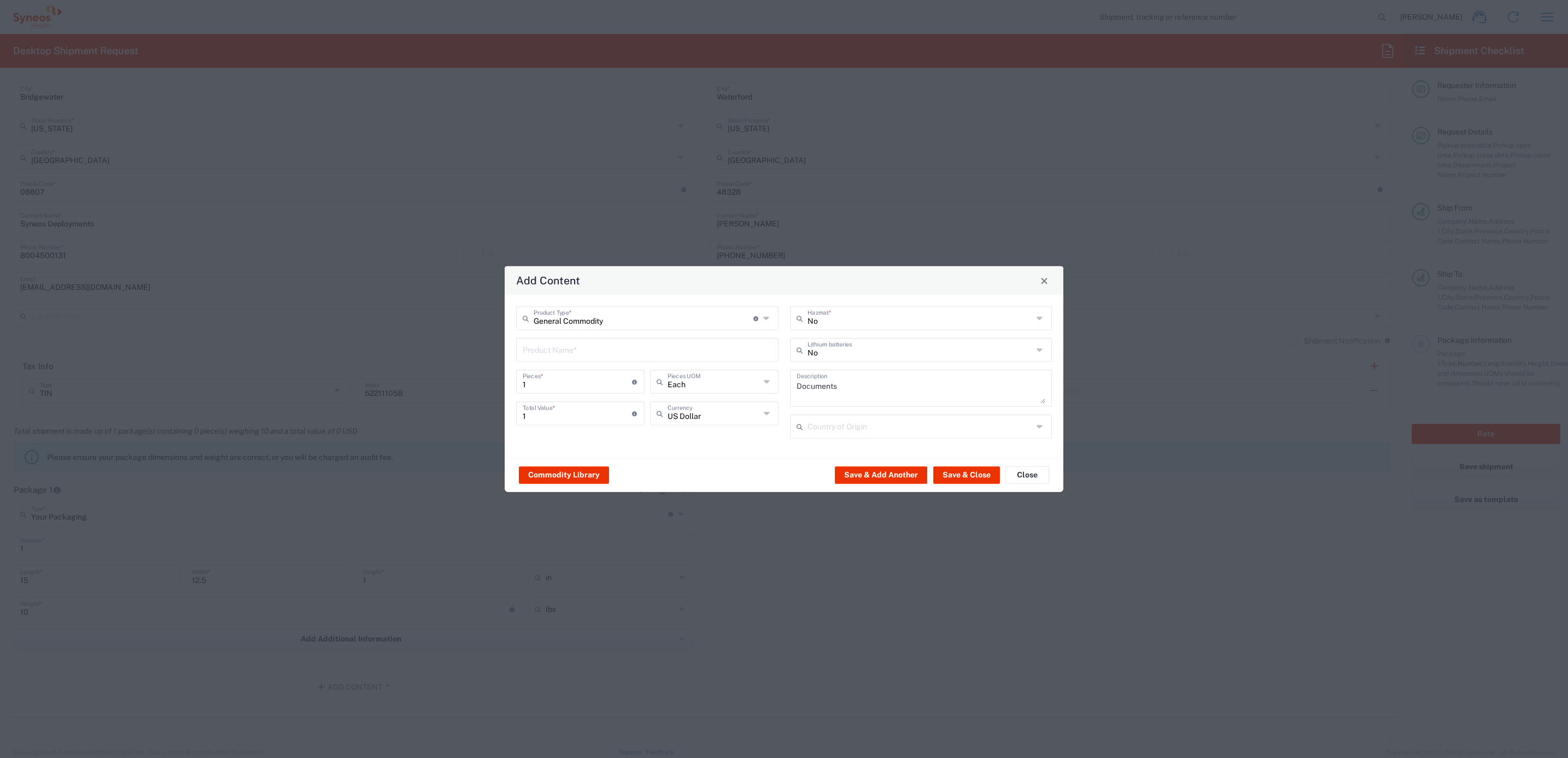
click at [570, 350] on input "text" at bounding box center [647, 349] width 249 height 19
type input "65W Lenovo Power Supply"
click at [956, 470] on button "Save & Close" at bounding box center [967, 475] width 67 height 17
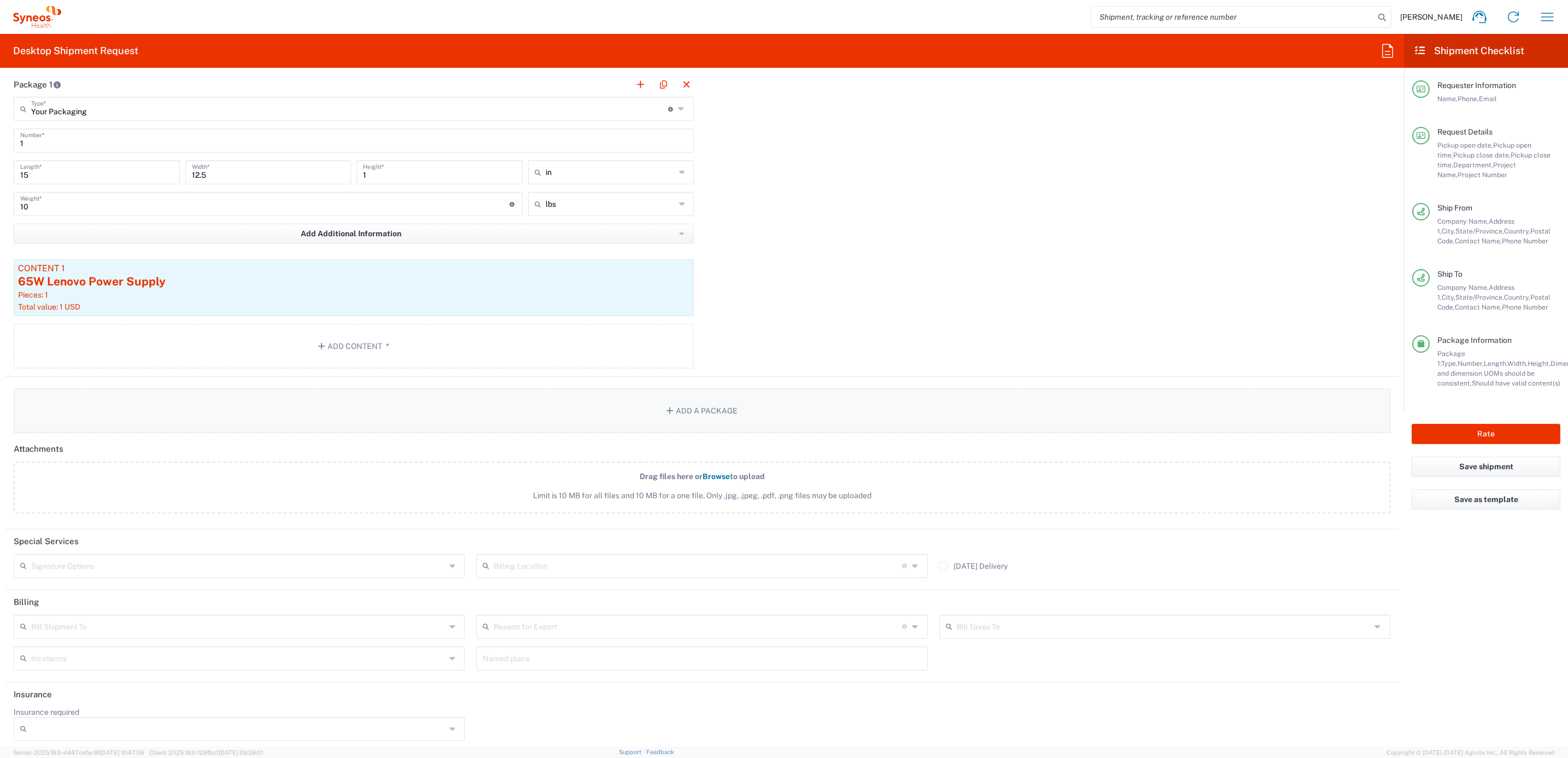
scroll to position [984, 0]
click at [124, 567] on input "text" at bounding box center [238, 560] width 414 height 19
click at [124, 588] on span "Adult Signature Required" at bounding box center [236, 587] width 445 height 17
type input "Adult Signature Required"
click at [151, 564] on input "Adult Signature Required" at bounding box center [238, 560] width 414 height 19
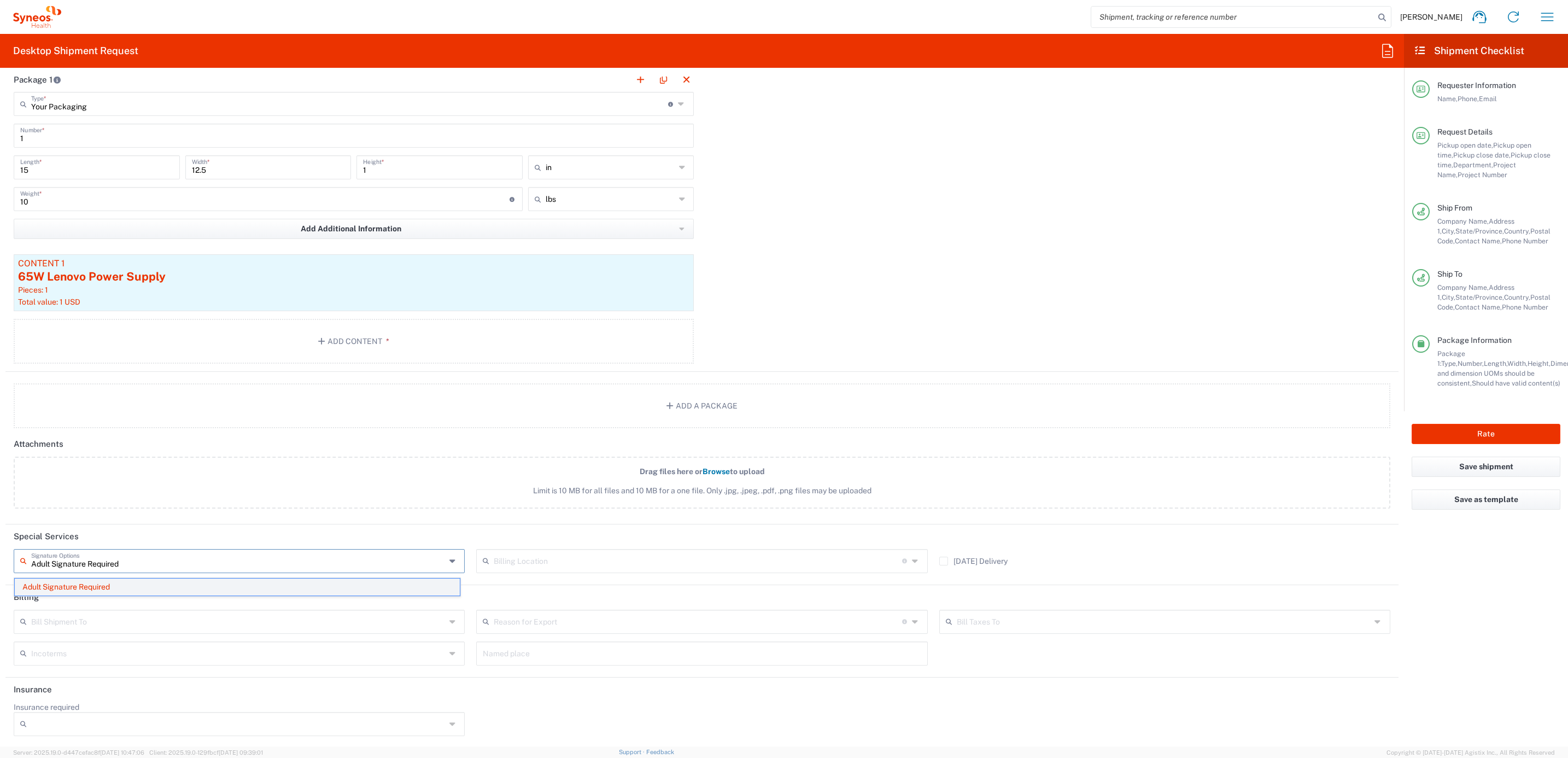
click at [94, 586] on span "Adult Signature Required" at bounding box center [236, 587] width 445 height 17
click at [1453, 425] on button "Rate" at bounding box center [1486, 434] width 148 height 20
type input "4205"
type input "7702"
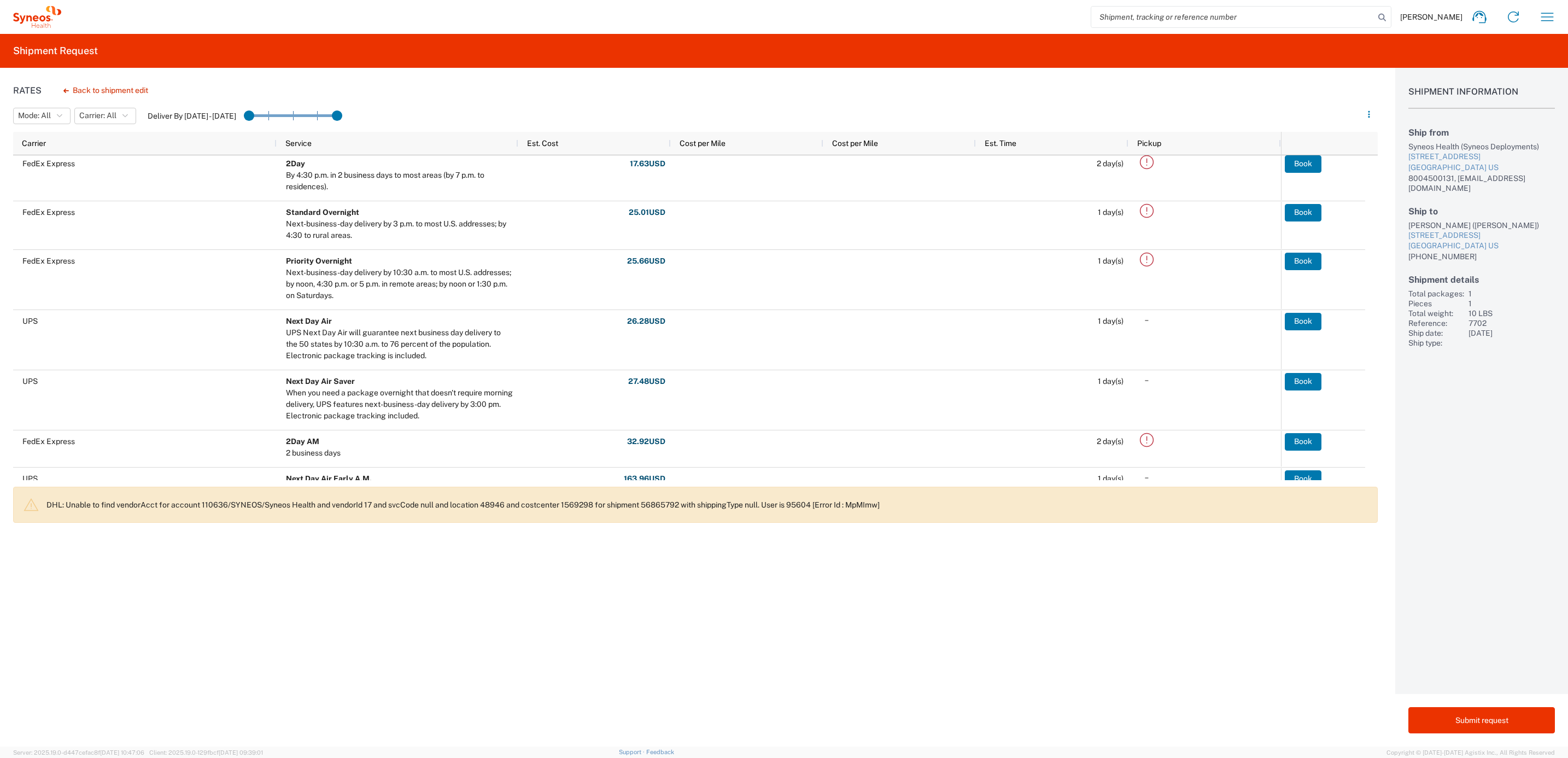
scroll to position [246, 0]
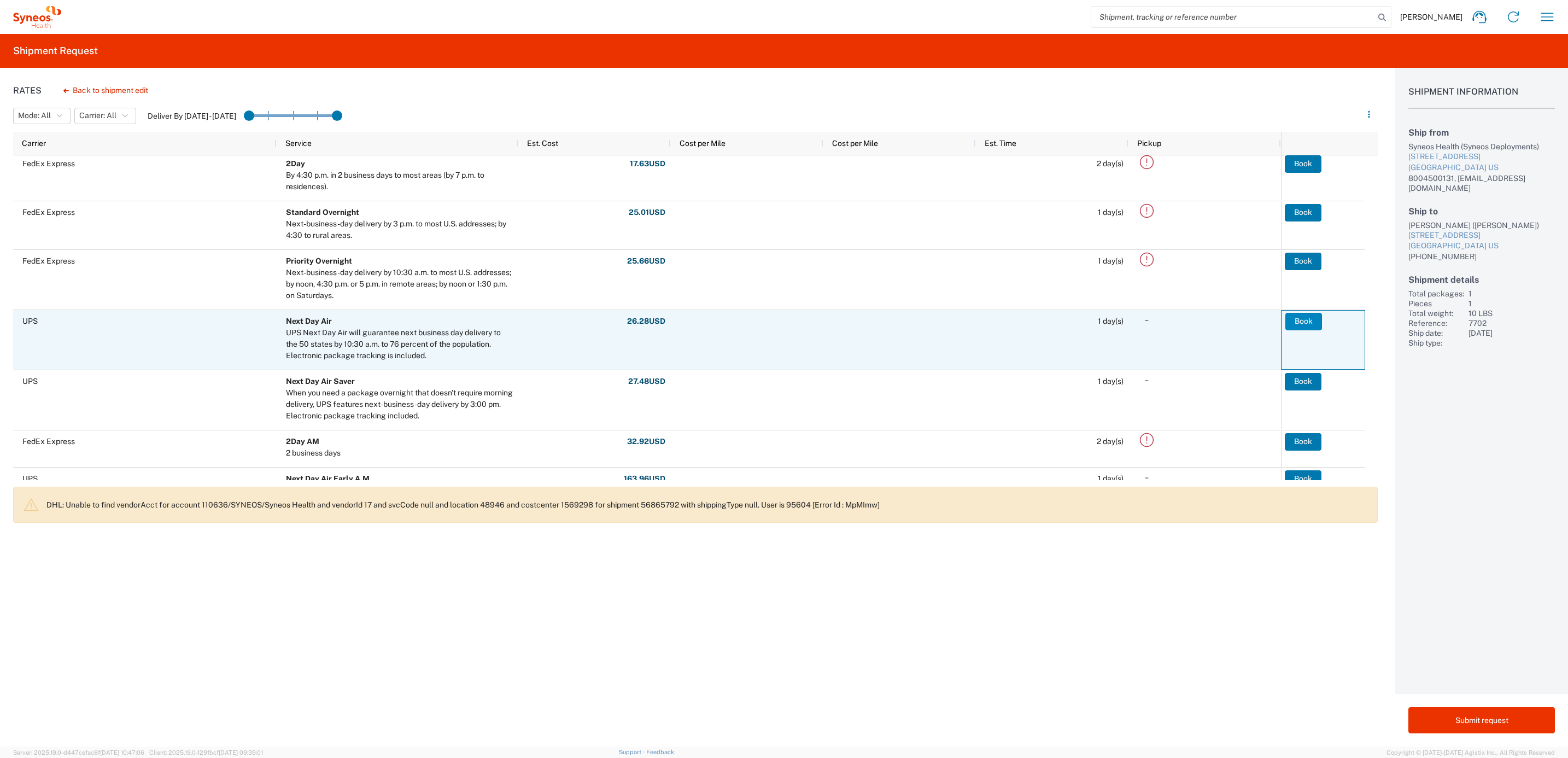
click at [1296, 317] on button "Book" at bounding box center [1304, 322] width 36 height 17
